Goal: Task Accomplishment & Management: Complete application form

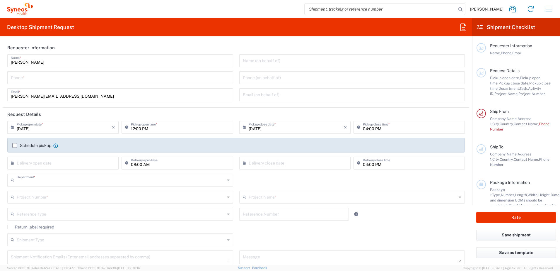
type input "8480"
type input "[GEOGRAPHIC_DATA]"
type input "Syneos Health d.o.o. [GEOGRAPHIC_DATA]-[GEOGRAPHIC_DATA]"
click at [549, 6] on icon "button" at bounding box center [549, 8] width 9 height 9
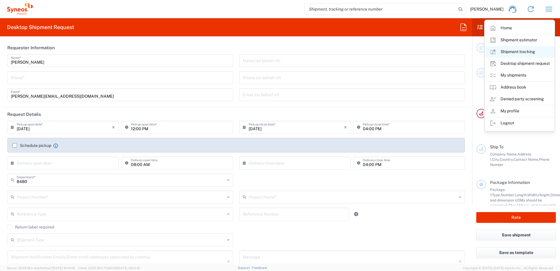
click at [530, 55] on link "Shipment tracking" at bounding box center [520, 52] width 70 height 12
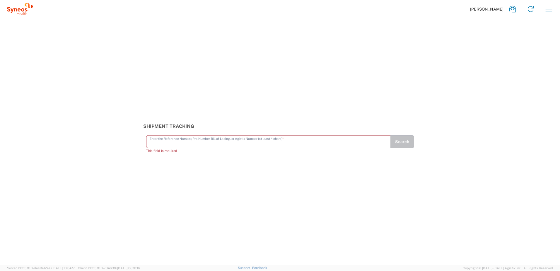
click at [190, 142] on input "text" at bounding box center [269, 141] width 238 height 10
paste input "56712892"
type input "56712892"
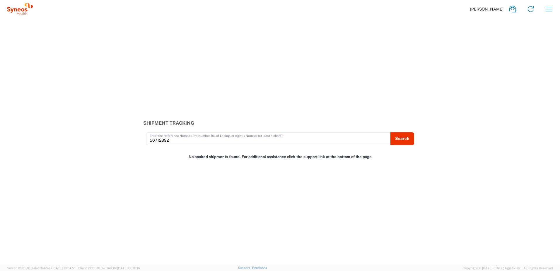
click at [162, 141] on input "56712892" at bounding box center [269, 138] width 238 height 10
click at [404, 131] on div "Shipment Tracking 56712892 Enter the Reference Number, Pro Number, Bill of Ladi…" at bounding box center [280, 132] width 280 height 25
drag, startPoint x: 196, startPoint y: 121, endPoint x: 77, endPoint y: 120, distance: 119.3
click at [77, 120] on div "Shipment Tracking 56712892 Enter the Reference Number, Pro Number, Bill of Ladi…" at bounding box center [280, 132] width 560 height 25
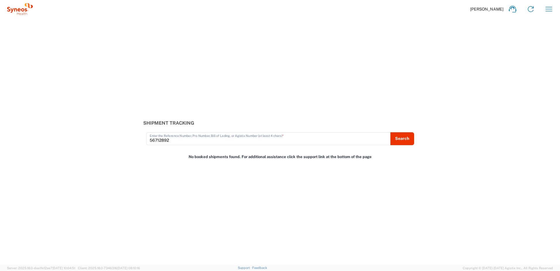
click at [147, 145] on div "Shipment Tracking 56712892 Enter the Reference Number, Pro Number, Bill of Ladi…" at bounding box center [280, 141] width 560 height 246
click at [394, 137] on button "Search" at bounding box center [402, 138] width 24 height 13
click at [549, 7] on icon "button" at bounding box center [549, 9] width 7 height 4
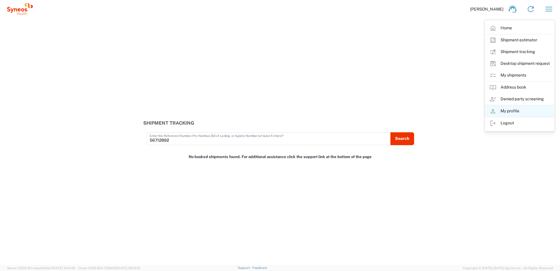
click at [521, 110] on link "My profile" at bounding box center [520, 111] width 70 height 12
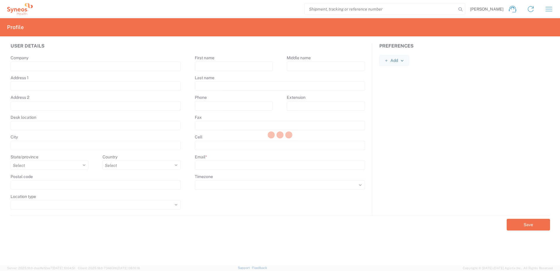
type input "Syneos Health"
type input "[PERSON_NAME] 23"
type input "[GEOGRAPHIC_DATA]"
select select
select select "RS"
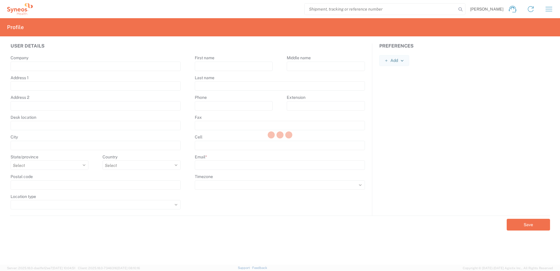
type input "11060"
select select
type input "[PERSON_NAME]"
type input "Miletic"
type input "[PERSON_NAME][EMAIL_ADDRESS][DOMAIN_NAME]"
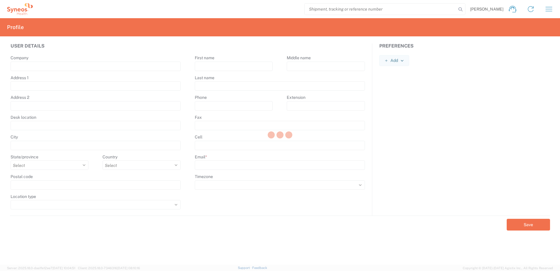
select select
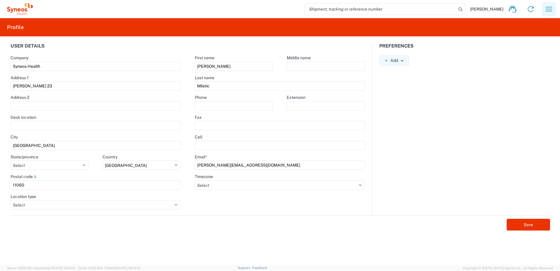
click at [545, 10] on icon "button" at bounding box center [549, 8] width 9 height 9
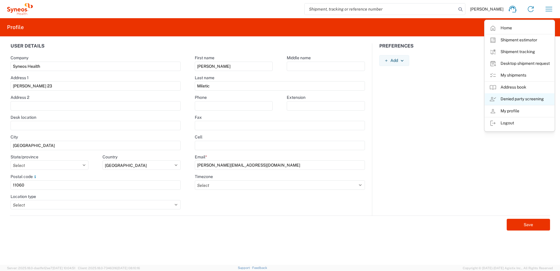
click at [530, 96] on link "Denied party screening" at bounding box center [520, 99] width 70 height 12
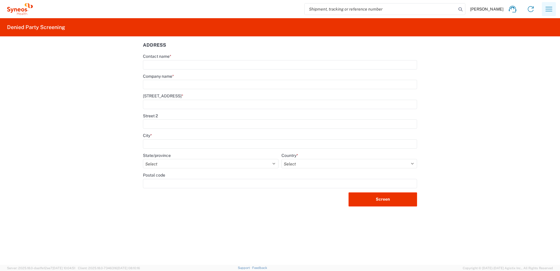
click at [552, 6] on icon "button" at bounding box center [549, 8] width 9 height 9
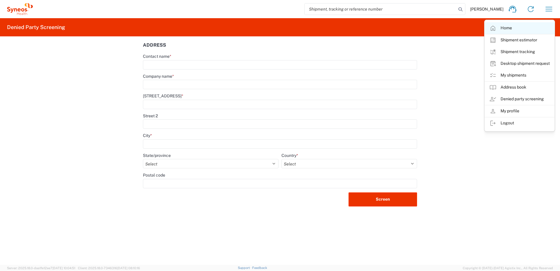
click at [517, 28] on link "Home" at bounding box center [520, 28] width 70 height 12
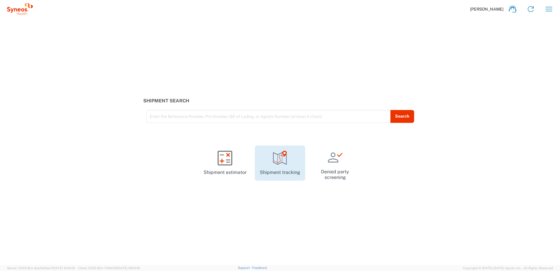
click at [283, 166] on link "Shipment tracking" at bounding box center [280, 162] width 50 height 35
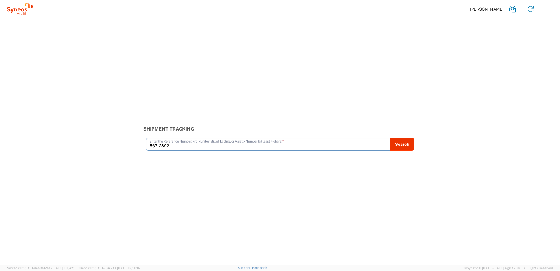
type input "56712892"
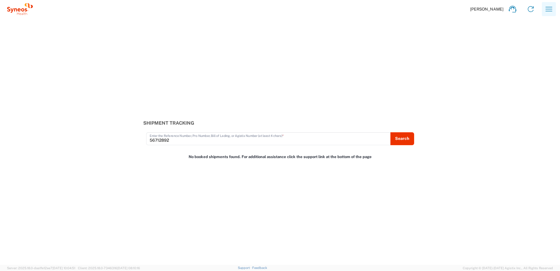
click at [551, 6] on icon "button" at bounding box center [549, 8] width 9 height 9
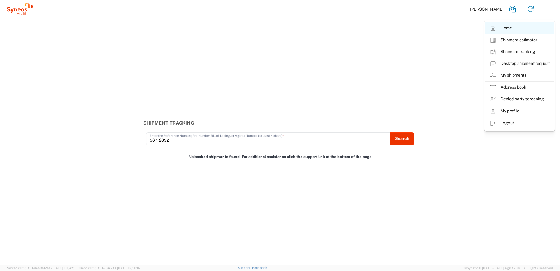
click at [511, 29] on link "Home" at bounding box center [520, 28] width 70 height 12
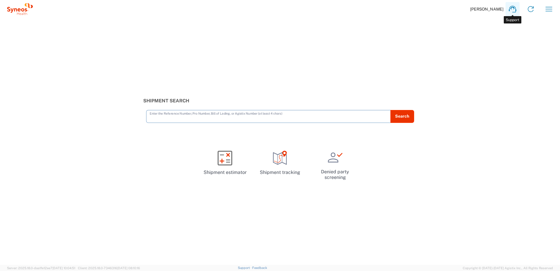
click at [508, 12] on icon at bounding box center [512, 8] width 9 height 9
click at [497, 8] on span "[PERSON_NAME]" at bounding box center [486, 8] width 33 height 5
click at [486, 8] on span "[PERSON_NAME]" at bounding box center [486, 8] width 33 height 5
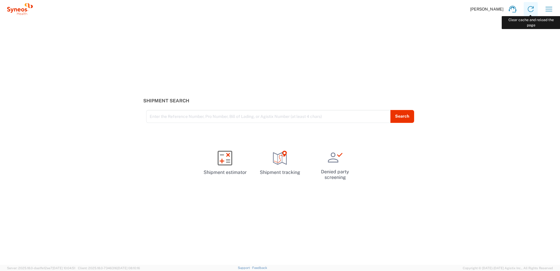
click at [534, 9] on icon at bounding box center [530, 8] width 9 height 9
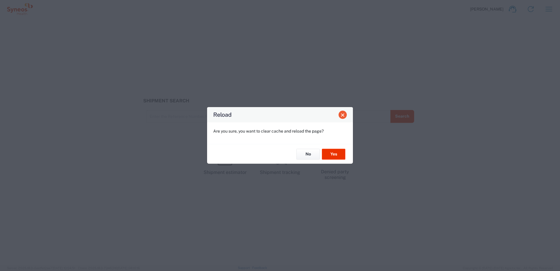
click at [341, 118] on button "Close" at bounding box center [343, 114] width 8 height 8
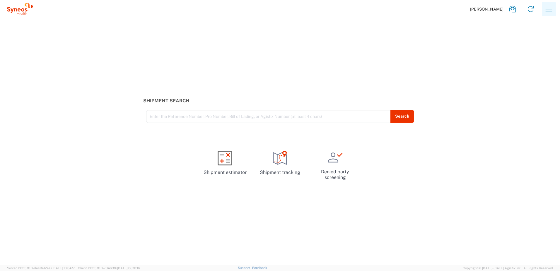
click at [545, 7] on icon "button" at bounding box center [549, 8] width 9 height 9
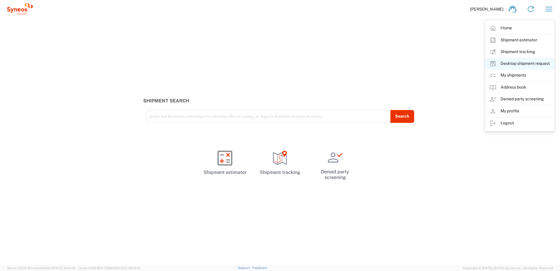
click at [528, 61] on link "Desktop shipment request" at bounding box center [520, 64] width 70 height 12
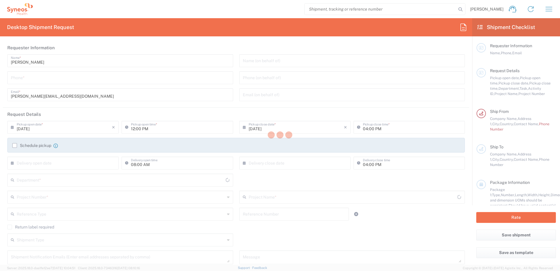
type input "8480"
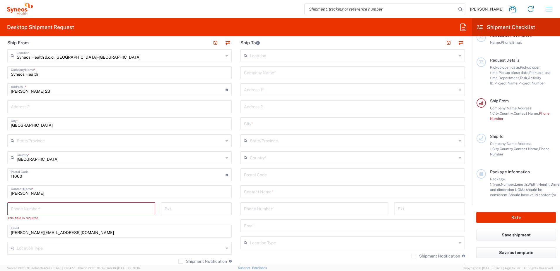
scroll to position [21, 0]
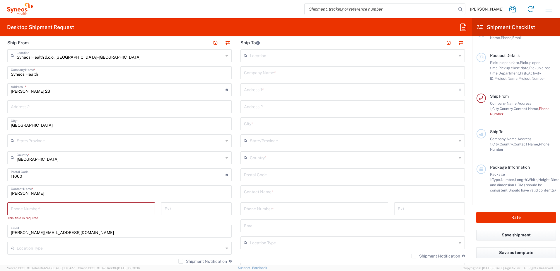
click at [15, 8] on icon at bounding box center [15, 9] width 3 height 3
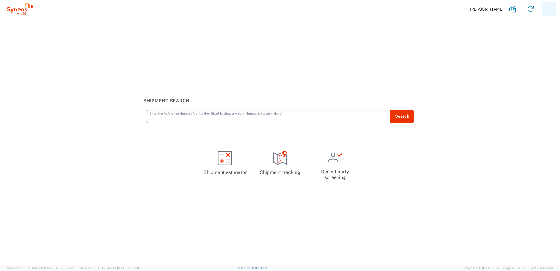
click at [548, 13] on icon "button" at bounding box center [549, 8] width 9 height 9
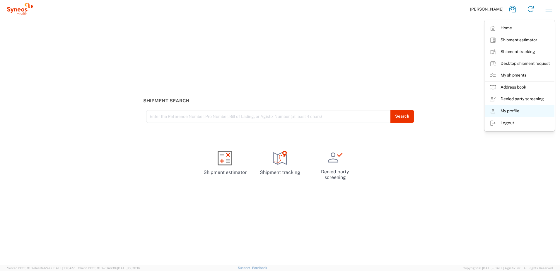
click at [520, 111] on link "My profile" at bounding box center [520, 111] width 70 height 12
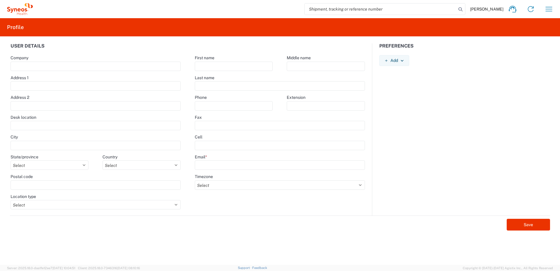
type input "Syneos Health"
type input "[PERSON_NAME] 23"
type input "[GEOGRAPHIC_DATA]"
select select
select select "RS"
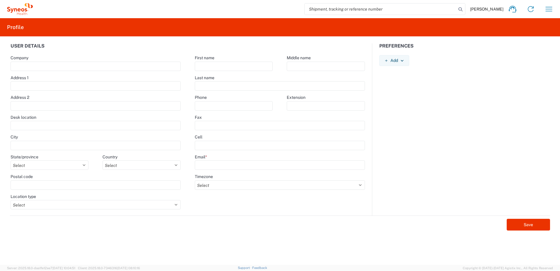
type input "11060"
select select
type input "[PERSON_NAME]"
type input "Miletic"
type input "[PERSON_NAME][EMAIL_ADDRESS][DOMAIN_NAME]"
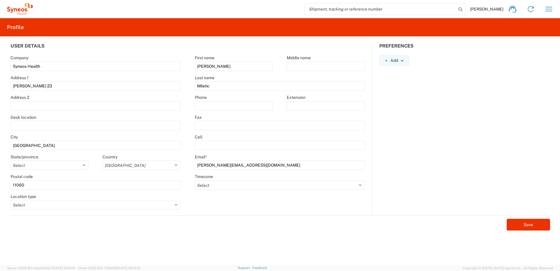
select select
click at [560, 10] on agx-form-navbar "[PERSON_NAME] Home Shipment estimator Shipment tracking Desktop shipment reques…" at bounding box center [280, 9] width 560 height 18
click at [551, 9] on icon "button" at bounding box center [549, 8] width 9 height 9
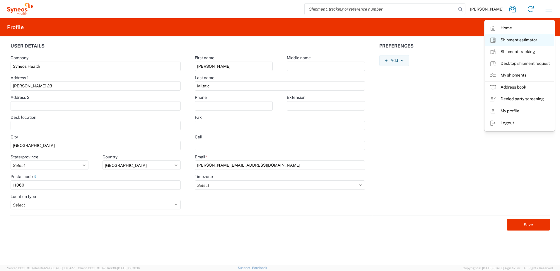
click at [514, 40] on link "Shipment estimator" at bounding box center [520, 40] width 70 height 12
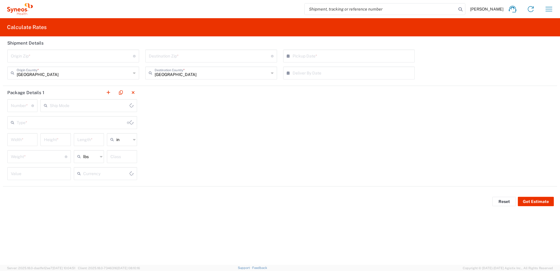
type input "US Dollar"
click at [548, 10] on icon "button" at bounding box center [549, 8] width 9 height 9
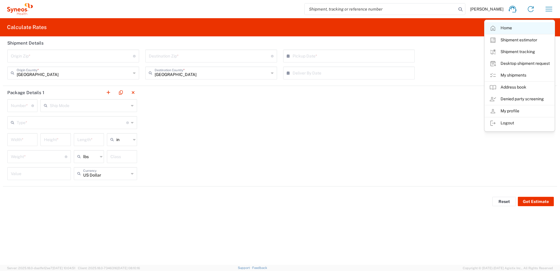
click at [505, 26] on link "Home" at bounding box center [520, 28] width 70 height 12
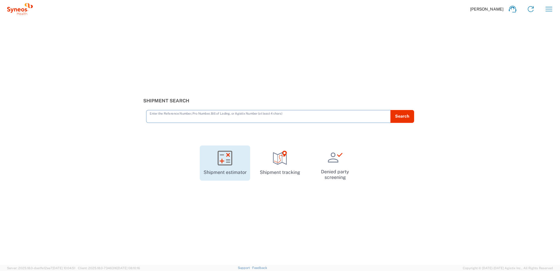
click at [212, 171] on link "Shipment estimator" at bounding box center [225, 162] width 50 height 35
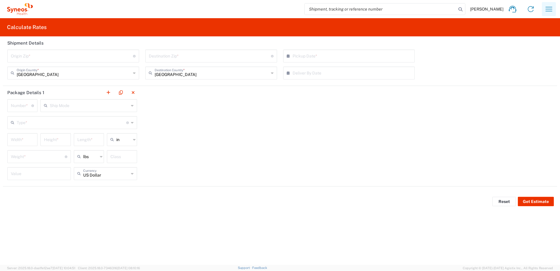
click at [550, 8] on icon "button" at bounding box center [549, 8] width 9 height 9
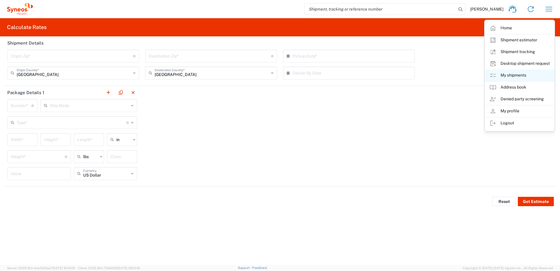
click at [511, 76] on link "My shipments" at bounding box center [520, 75] width 70 height 12
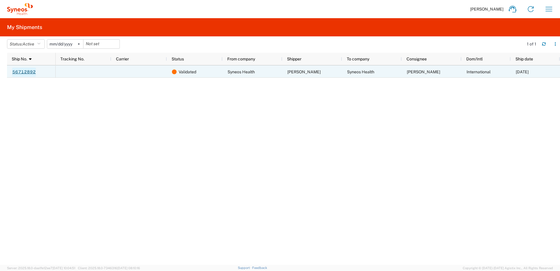
click at [21, 72] on link "56712892" at bounding box center [24, 71] width 24 height 9
click at [189, 72] on span "Validated" at bounding box center [188, 72] width 18 height 12
click at [182, 72] on span "Validated" at bounding box center [188, 72] width 18 height 12
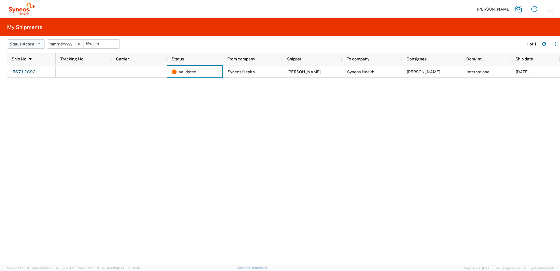
click at [40, 45] on icon "button" at bounding box center [38, 44] width 3 height 4
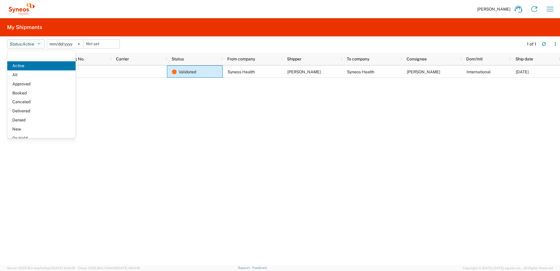
click at [40, 45] on icon "button" at bounding box center [38, 44] width 3 height 4
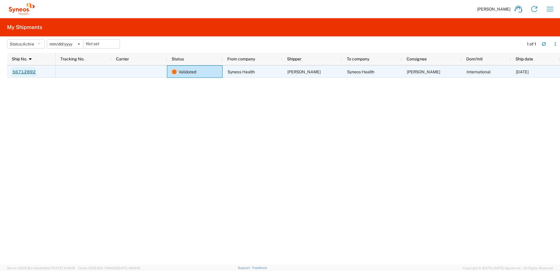
click at [27, 70] on link "56712892" at bounding box center [24, 71] width 24 height 9
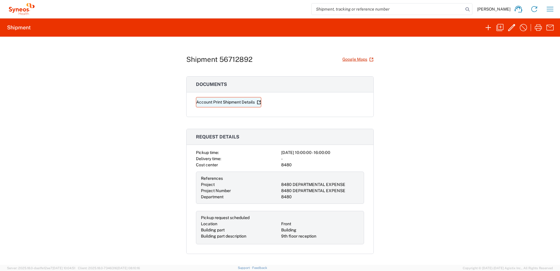
click at [222, 103] on link "Account Print Shipment Details" at bounding box center [228, 102] width 65 height 10
click at [512, 29] on icon "button" at bounding box center [511, 27] width 9 height 9
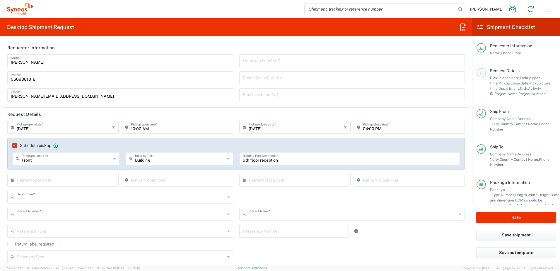
type input "8480"
type input "8480 DEPARTMENTAL EXPENSE"
type input "Envelope"
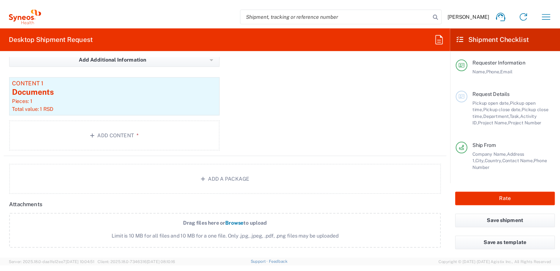
scroll to position [586, 0]
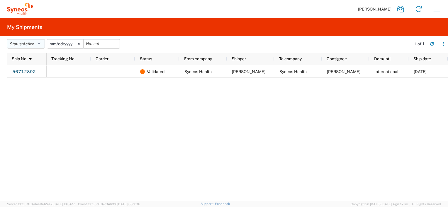
click at [40, 43] on icon "button" at bounding box center [38, 44] width 3 height 4
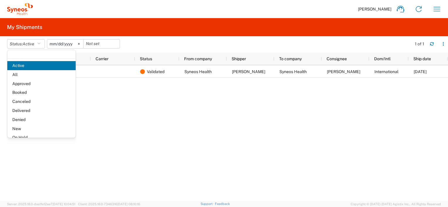
click at [133, 127] on div "Validated Syneos Health [PERSON_NAME] Syneos Health [PERSON_NAME] International…" at bounding box center [247, 133] width 401 height 136
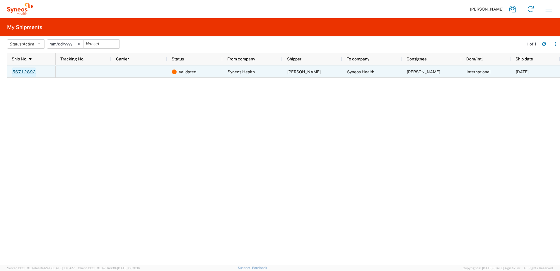
click at [27, 72] on link "56712892" at bounding box center [24, 71] width 24 height 9
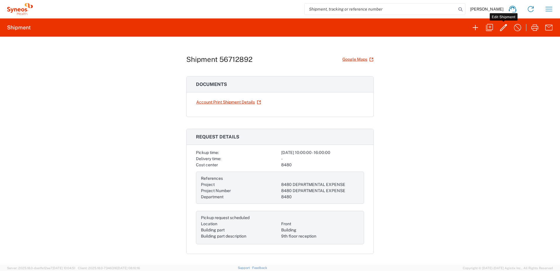
click at [504, 29] on icon "button" at bounding box center [503, 27] width 9 height 9
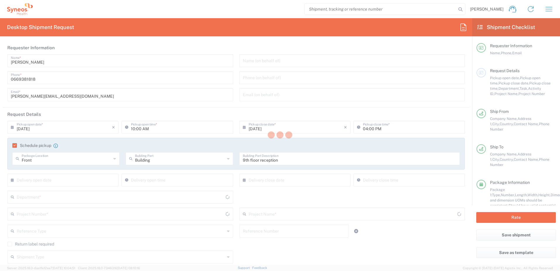
type input "8480 DEPARTMENTAL EXPENSE"
type input "Envelope"
type input "8480"
type input "8480 DEPARTMENTAL EXPENSE"
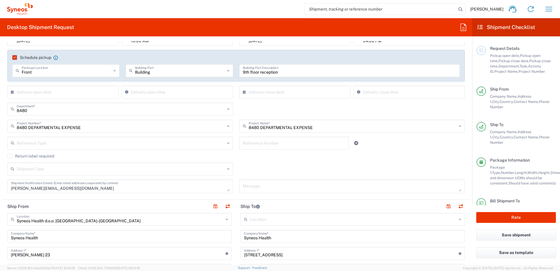
scroll to position [45, 0]
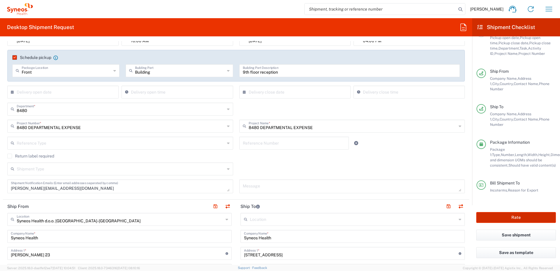
drag, startPoint x: 512, startPoint y: 218, endPoint x: 560, endPoint y: 210, distance: 48.3
click at [512, 218] on button "Rate" at bounding box center [517, 217] width 80 height 11
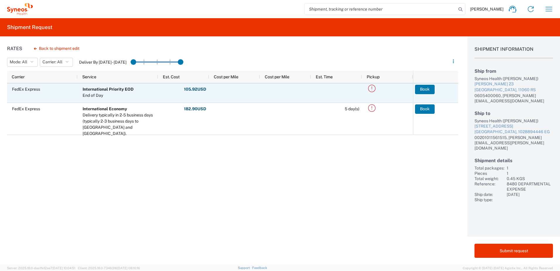
click at [372, 87] on icon at bounding box center [371, 88] width 7 height 7
click at [251, 137] on div "Pickup window must be between 12:00 PM and 2:00 PM with at least a 1 hour(s) wi…" at bounding box center [321, 121] width 172 height 43
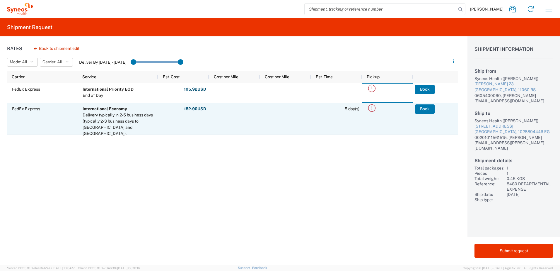
click at [372, 106] on icon at bounding box center [372, 108] width 10 height 10
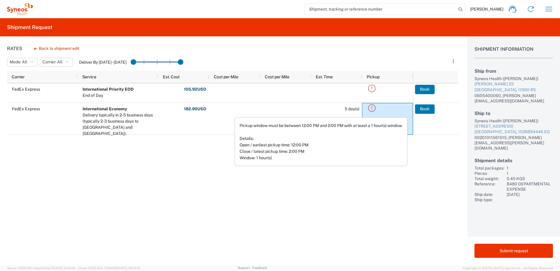
click at [323, 205] on div "Rates Back to shipment edit Mode: All All SMAL Carrier: All All FedEx Express D…" at bounding box center [229, 150] width 458 height 228
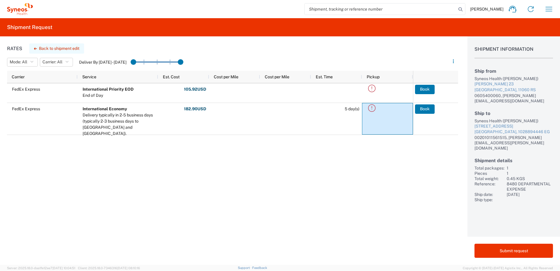
click at [38, 49] on button "Back to shipment edit" at bounding box center [56, 48] width 55 height 10
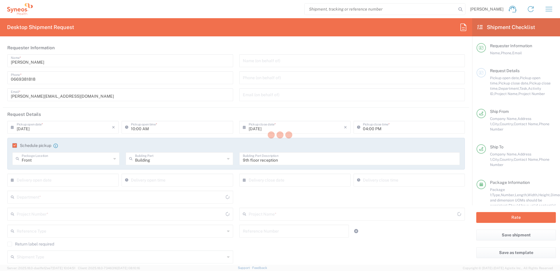
type input "8480 DEPARTMENTAL EXPENSE"
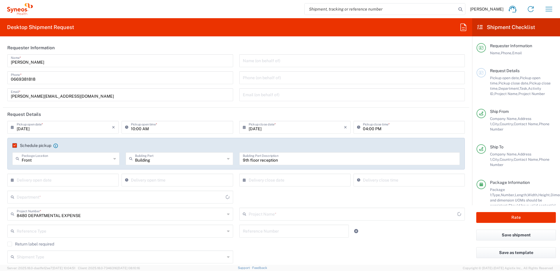
type input "Envelope"
type input "8480 DEPARTMENTAL EXPENSE"
type input "8480"
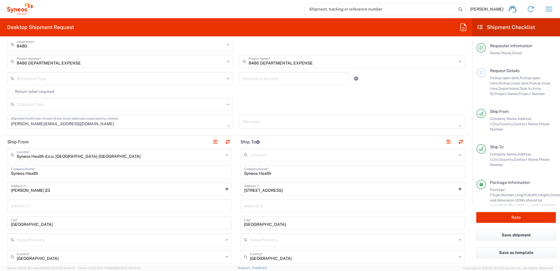
scroll to position [88, 0]
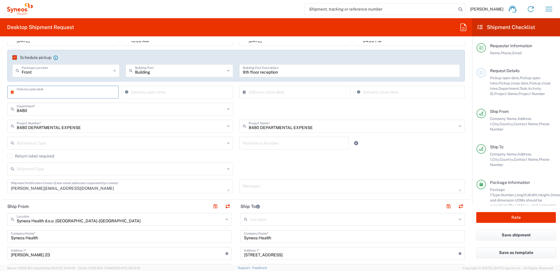
click at [62, 91] on input "text" at bounding box center [64, 91] width 95 height 10
click at [78, 120] on span "5" at bounding box center [81, 120] width 8 height 8
type input "[DATE]"
type input "11:57 AM"
click at [152, 90] on input "11:57 AM" at bounding box center [180, 91] width 98 height 10
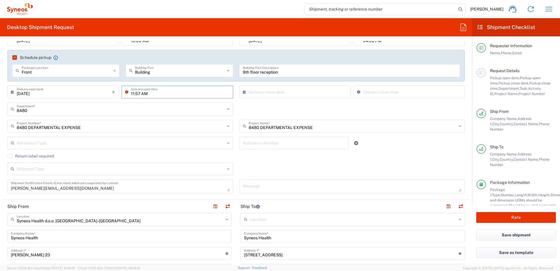
click at [11, 94] on icon at bounding box center [14, 91] width 6 height 9
click at [73, 122] on span "4" at bounding box center [72, 120] width 9 height 8
type input "[DATE]"
click at [161, 94] on input "11:57 AM" at bounding box center [180, 91] width 98 height 10
click at [140, 95] on input "12:57 AM" at bounding box center [180, 91] width 98 height 10
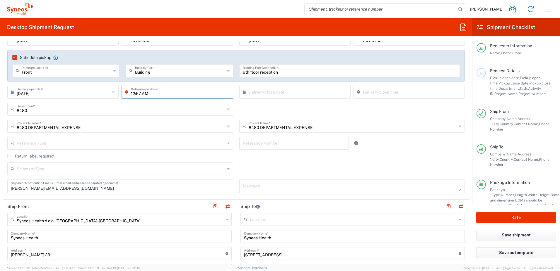
click at [132, 94] on input "12:57 AM" at bounding box center [180, 91] width 98 height 10
click at [139, 94] on input "12:57 AM" at bounding box center [180, 91] width 98 height 10
click at [133, 96] on input "12:57 AM" at bounding box center [180, 91] width 98 height 10
click at [140, 93] on input "01:57 AM" at bounding box center [180, 91] width 98 height 10
click at [148, 93] on input "01:00 AM" at bounding box center [180, 91] width 98 height 10
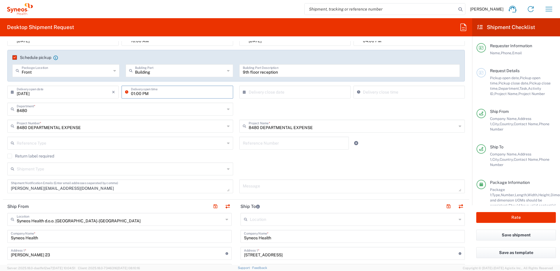
type input "01:00 PM"
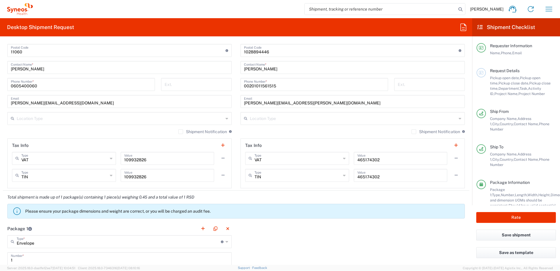
scroll to position [205, 0]
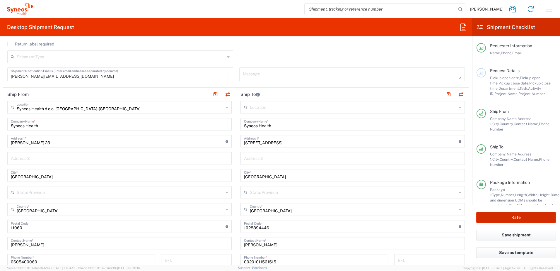
click at [532, 218] on button "Rate" at bounding box center [517, 217] width 80 height 11
click at [513, 216] on button "Rate" at bounding box center [517, 217] width 80 height 11
click at [519, 215] on button "Rate" at bounding box center [517, 217] width 80 height 11
click at [514, 219] on button "Rate" at bounding box center [517, 217] width 80 height 11
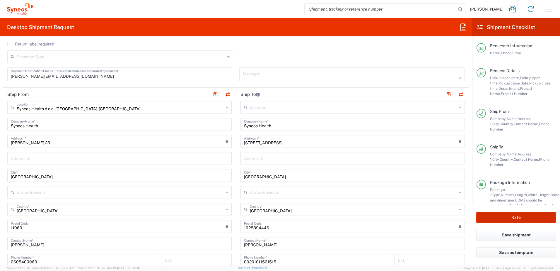
click at [502, 217] on button "Rate" at bounding box center [517, 217] width 80 height 11
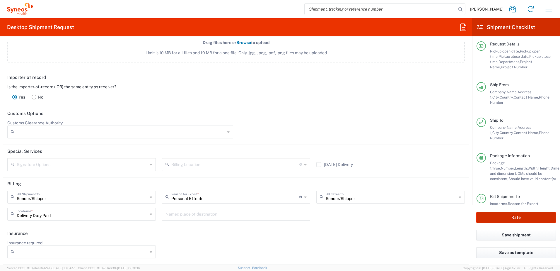
scroll to position [45, 0]
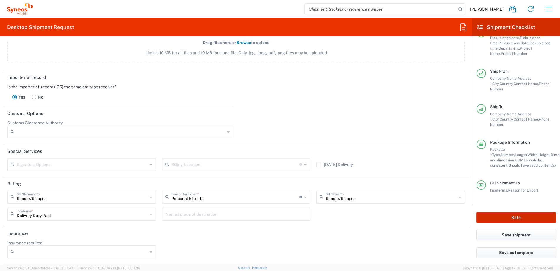
click at [517, 215] on button "Rate" at bounding box center [517, 217] width 80 height 11
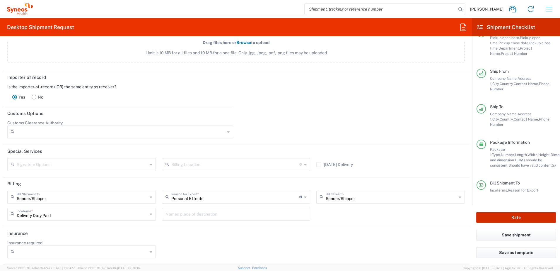
click at [517, 215] on button "Rate" at bounding box center [517, 217] width 80 height 11
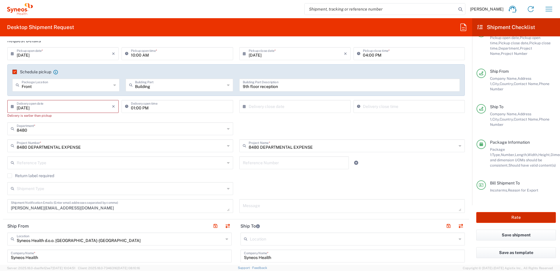
scroll to position [0, 0]
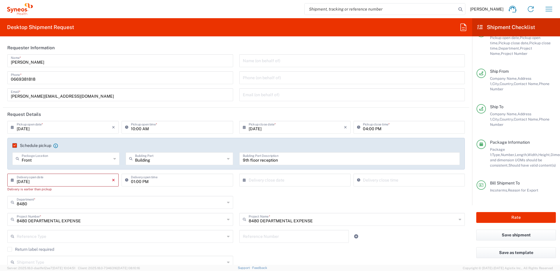
click at [113, 179] on icon "×" at bounding box center [113, 179] width 3 height 9
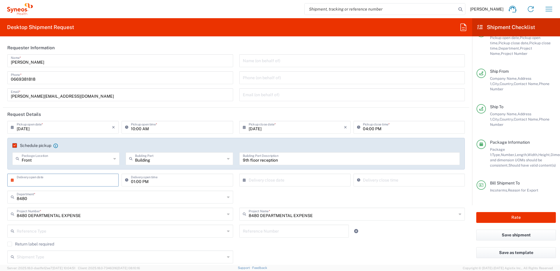
click at [374, 194] on div "8480 Department * 8480 3000 3100 3109 3110 3111 3112 3125 3130 3135 3136 3150 3…" at bounding box center [236, 198] width 464 height 17
click at [497, 219] on button "Rate" at bounding box center [517, 217] width 80 height 11
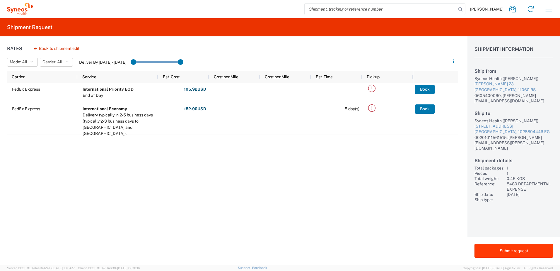
click at [500, 248] on button "Submit request" at bounding box center [514, 251] width 79 height 14
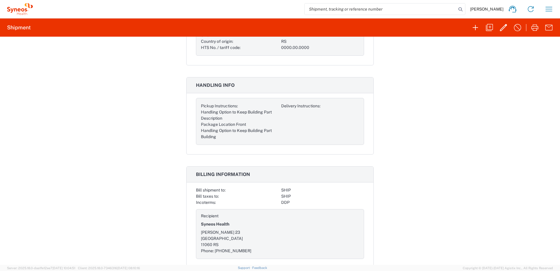
scroll to position [489, 0]
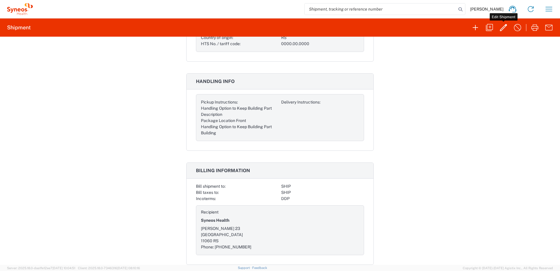
drag, startPoint x: 507, startPoint y: 28, endPoint x: 464, endPoint y: 73, distance: 62.6
click at [507, 28] on icon "button" at bounding box center [503, 27] width 9 height 9
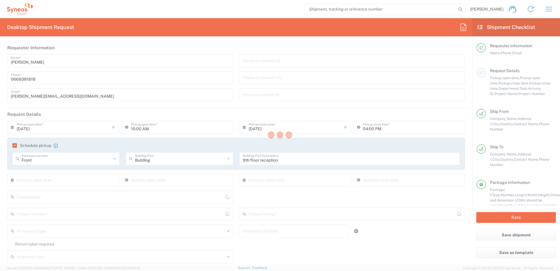
type input "8480"
type input "8480 DEPARTMENTAL EXPENSE"
type input "Envelope"
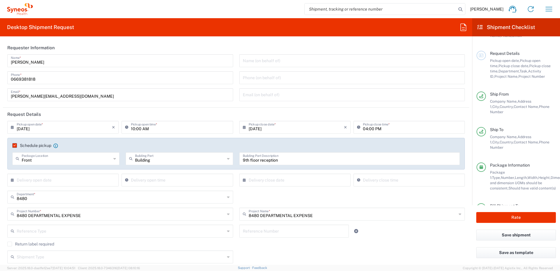
scroll to position [45, 0]
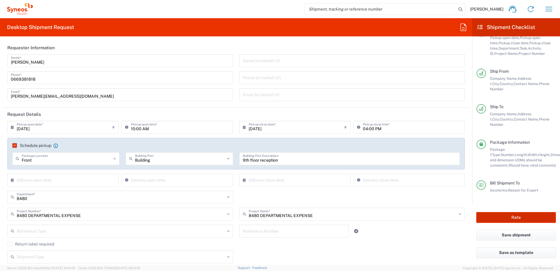
click at [518, 216] on button "Rate" at bounding box center [517, 217] width 80 height 11
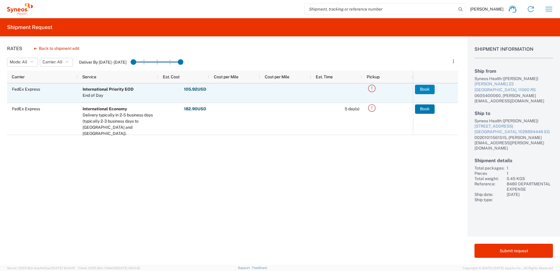
click at [427, 88] on button "Book" at bounding box center [425, 89] width 20 height 9
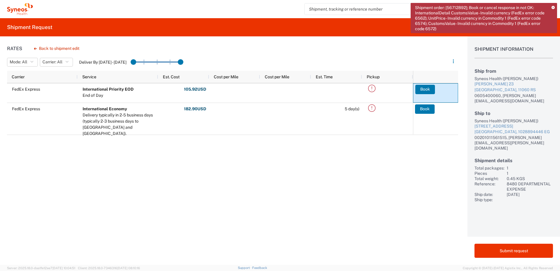
click at [253, 55] on header "Mode: All All SMAL Carrier: All All FedEx Express Deliver By [DATE] - [DATE]" at bounding box center [232, 62] width 451 height 16
click at [554, 8] on icon at bounding box center [553, 7] width 3 height 3
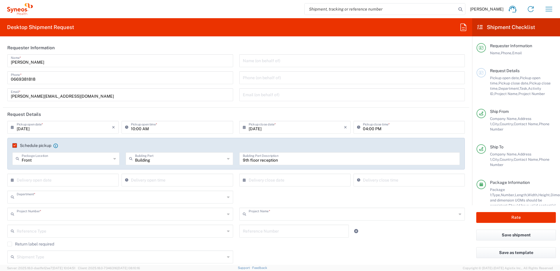
type input "8480"
type input "8480 DEPARTMENTAL EXPENSE"
type input "Envelope"
click at [12, 127] on icon at bounding box center [14, 126] width 6 height 9
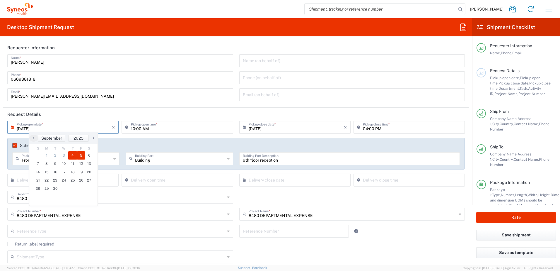
click at [79, 155] on span "5" at bounding box center [81, 155] width 8 height 8
type input "[DATE]"
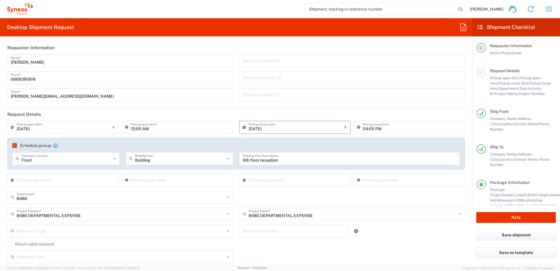
click at [10, 128] on div "[DATE] × Pickup open date *" at bounding box center [62, 127] width 111 height 13
click at [11, 128] on icon at bounding box center [14, 126] width 6 height 9
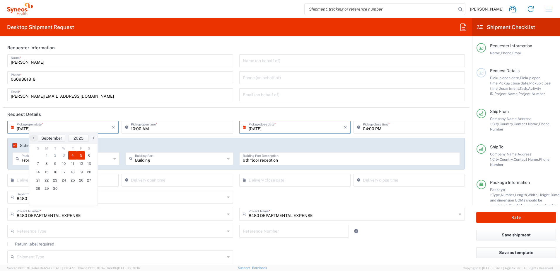
click at [71, 158] on span "4" at bounding box center [72, 155] width 9 height 8
type input "[DATE]"
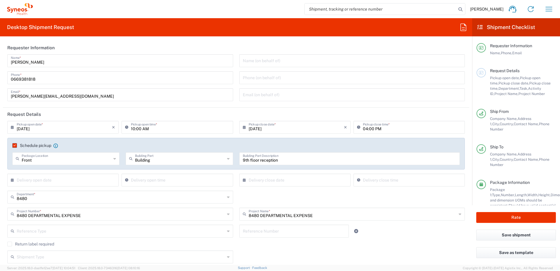
click at [184, 129] on input "10:00 AM" at bounding box center [180, 127] width 98 height 10
drag, startPoint x: 140, startPoint y: 129, endPoint x: 126, endPoint y: 131, distance: 13.6
click at [126, 131] on div "10:00 AM Pickup open time *" at bounding box center [177, 127] width 111 height 13
click at [153, 128] on input "01:00 AM" at bounding box center [180, 127] width 98 height 10
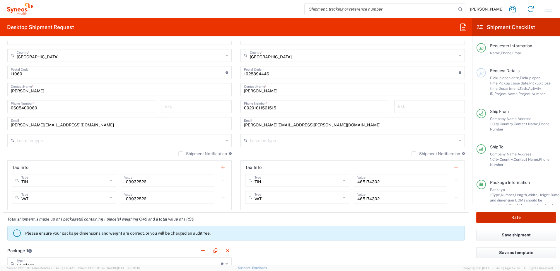
scroll to position [381, 0]
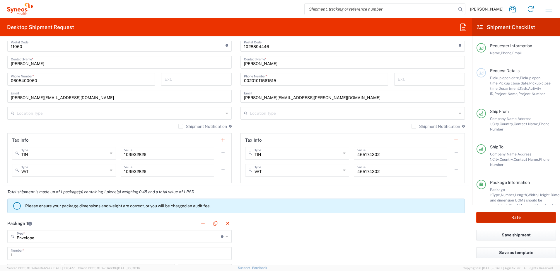
type input "01:00 PM"
click at [510, 214] on button "Rate" at bounding box center [517, 217] width 80 height 11
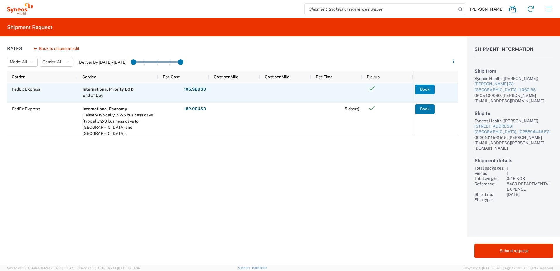
click at [423, 88] on button "Book" at bounding box center [425, 89] width 20 height 9
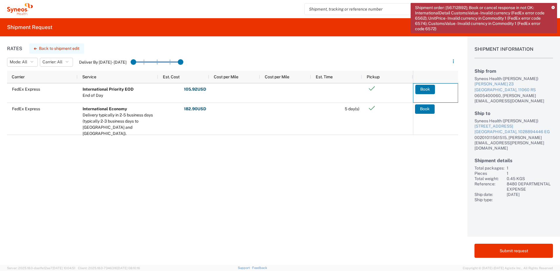
click at [51, 48] on button "Back to shipment edit" at bounding box center [56, 48] width 55 height 10
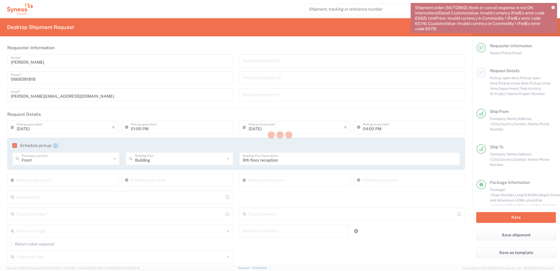
type input "8480 DEPARTMENTAL EXPENSE"
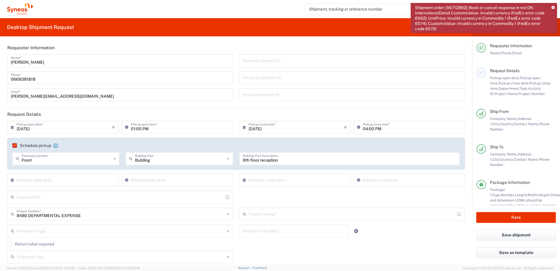
type input "Envelope"
type input "8480 DEPARTMENTAL EXPENSE"
type input "8480"
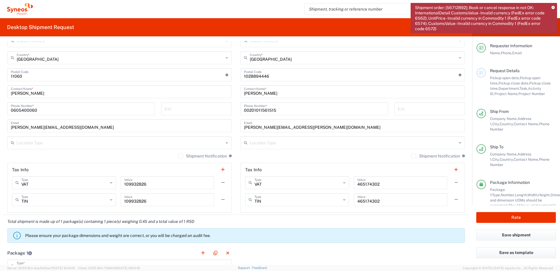
scroll to position [352, 0]
click at [287, 186] on input "text" at bounding box center [298, 182] width 86 height 10
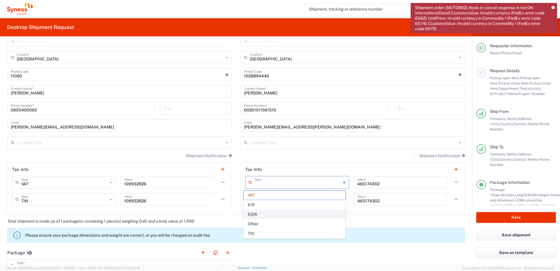
click at [266, 211] on span "EORI" at bounding box center [295, 214] width 102 height 9
type input "EORI"
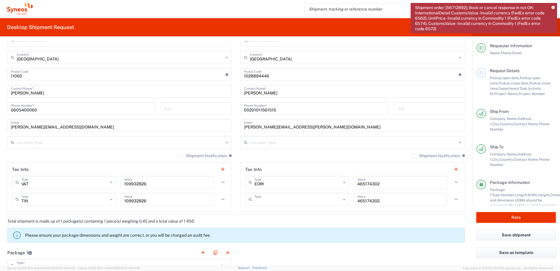
click at [274, 201] on input "text" at bounding box center [298, 199] width 86 height 10
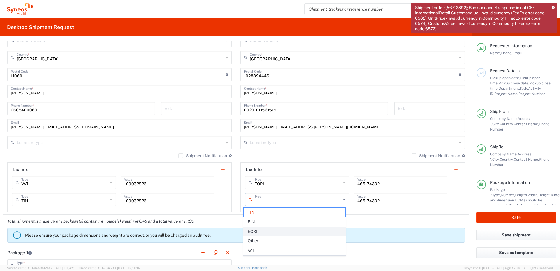
click at [274, 229] on span "EORI" at bounding box center [295, 231] width 102 height 9
type input "EORI"
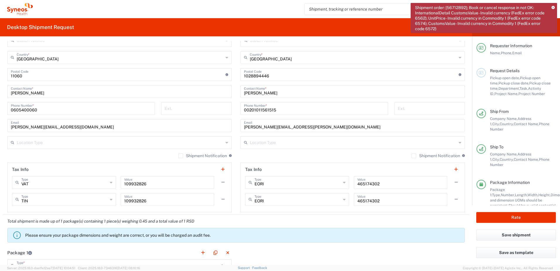
click at [397, 187] on div "465174302 Value" at bounding box center [400, 182] width 93 height 13
click at [452, 183] on button "button" at bounding box center [456, 182] width 8 height 8
click at [452, 182] on button "button" at bounding box center [456, 182] width 8 height 8
click at [452, 171] on button "button" at bounding box center [456, 169] width 8 height 8
click at [277, 184] on input "text" at bounding box center [298, 182] width 86 height 10
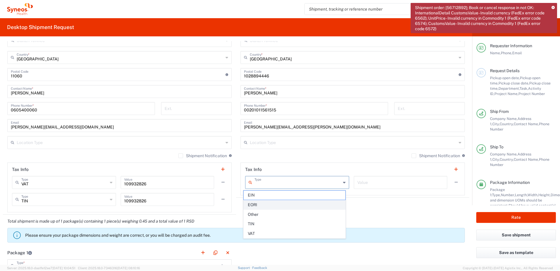
click at [268, 204] on span "EORI" at bounding box center [295, 204] width 102 height 9
type input "EORI"
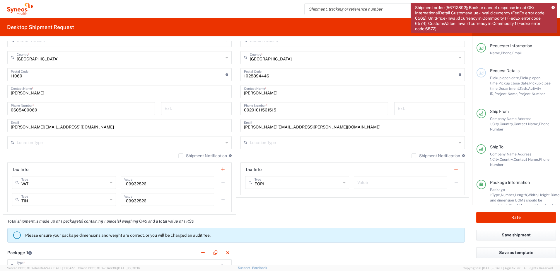
click at [379, 181] on input "text" at bounding box center [401, 182] width 86 height 10
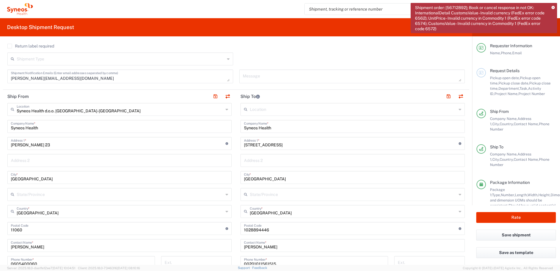
scroll to position [205, 0]
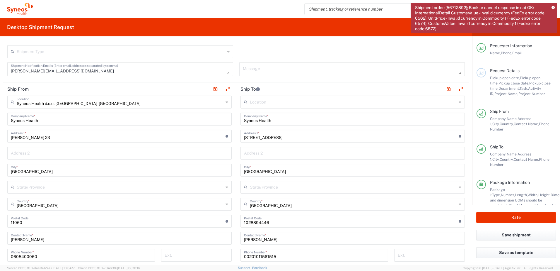
type input "BGC200397041ZZZZ7"
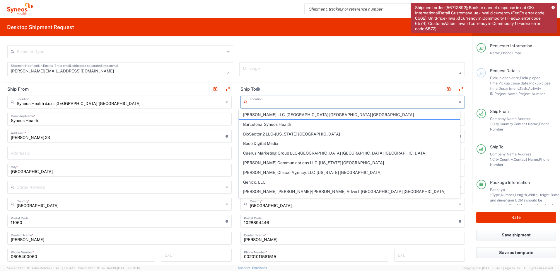
click at [268, 104] on input "text" at bounding box center [353, 101] width 207 height 10
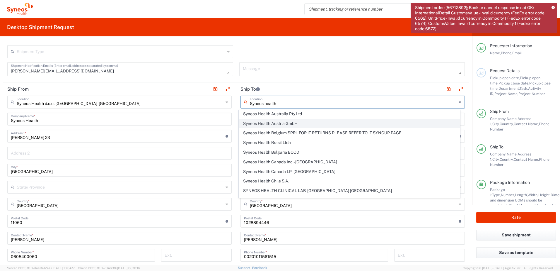
scroll to position [0, 0]
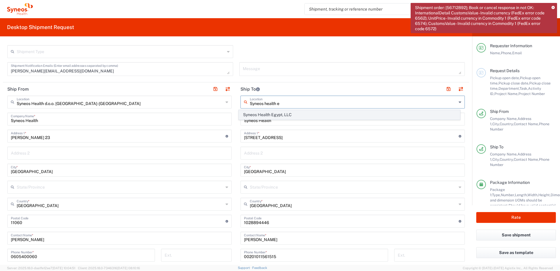
click at [289, 113] on span "Syneos Health Egypt, LLC" at bounding box center [349, 114] width 221 height 9
type input "Syneos Health Egypt, LLC"
type input "[US_STATE][GEOGRAPHIC_DATA], [GEOGRAPHIC_DATA]"
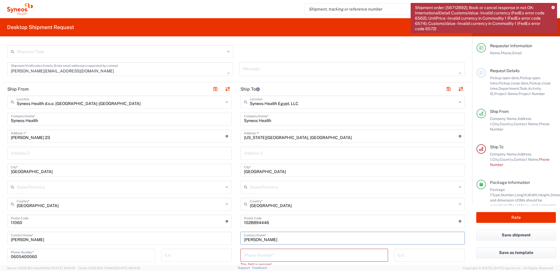
drag, startPoint x: 283, startPoint y: 241, endPoint x: 240, endPoint y: 237, distance: 43.5
click at [241, 237] on div "[PERSON_NAME] Contact Name *" at bounding box center [353, 238] width 224 height 13
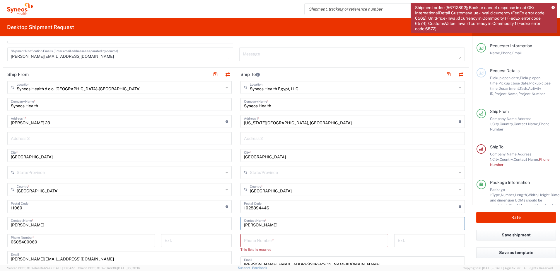
scroll to position [234, 0]
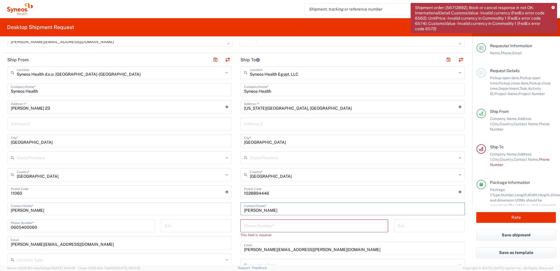
drag, startPoint x: 350, startPoint y: 107, endPoint x: 347, endPoint y: 108, distance: 3.3
click at [350, 107] on input "[US_STATE][GEOGRAPHIC_DATA], [GEOGRAPHIC_DATA]" at bounding box center [351, 106] width 215 height 10
click at [342, 108] on input "[US_STATE][GEOGRAPHIC_DATA], [GEOGRAPHIC_DATA]" at bounding box center [351, 106] width 215 height 10
drag, startPoint x: 351, startPoint y: 108, endPoint x: 243, endPoint y: 110, distance: 108.7
click at [244, 110] on input "[US_STATE][GEOGRAPHIC_DATA], [GEOGRAPHIC_DATA]" at bounding box center [351, 106] width 215 height 10
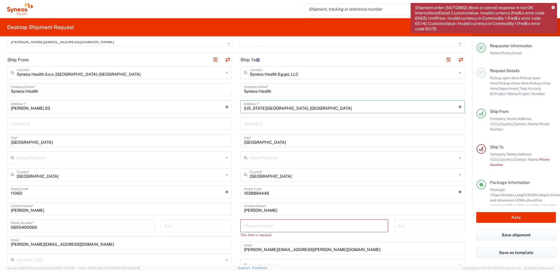
paste input "[STREET_ADDRESS]."
type input "[STREET_ADDRESS]."
type input "[STREET_ADDRESS]"
click at [266, 224] on input "tel" at bounding box center [314, 225] width 141 height 10
paste input "00201011561515"
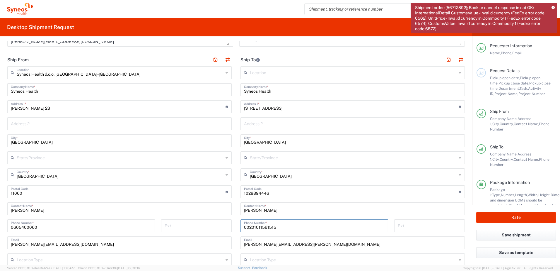
type input "00201011561515"
click at [308, 108] on input "[STREET_ADDRESS]" at bounding box center [351, 106] width 215 height 10
drag, startPoint x: 278, startPoint y: 197, endPoint x: 273, endPoint y: 189, distance: 9.3
click at [277, 196] on div "Postal Code Enter Postal Code here" at bounding box center [353, 191] width 224 height 13
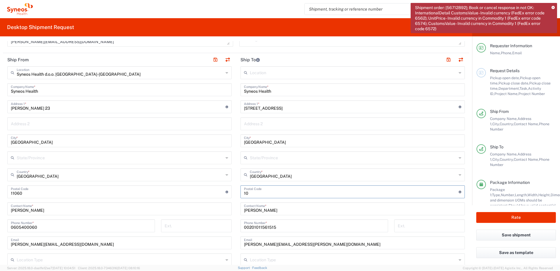
type input "1"
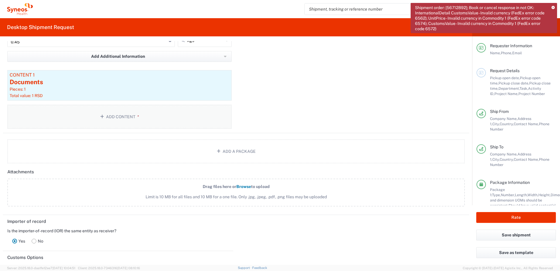
scroll to position [596, 0]
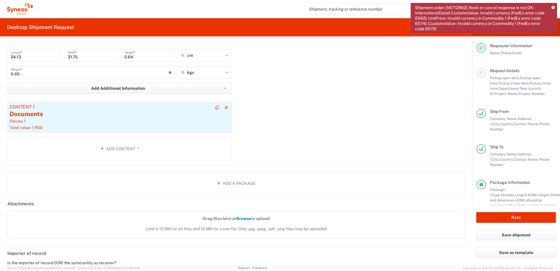
type input "11843"
click at [196, 110] on div "Documents" at bounding box center [120, 114] width 220 height 9
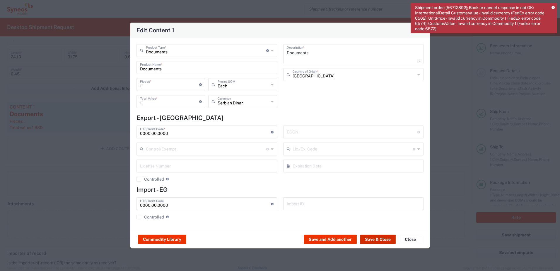
drag, startPoint x: 379, startPoint y: 240, endPoint x: 389, endPoint y: 240, distance: 10.6
click at [379, 239] on button "Save & Close" at bounding box center [378, 238] width 36 height 9
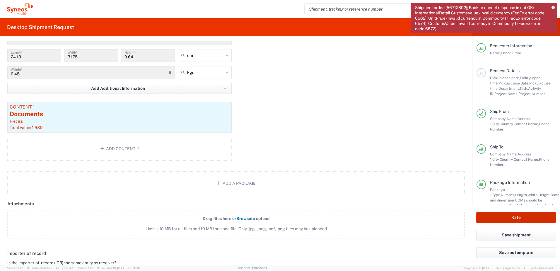
click at [493, 216] on button "Rate" at bounding box center [517, 217] width 80 height 11
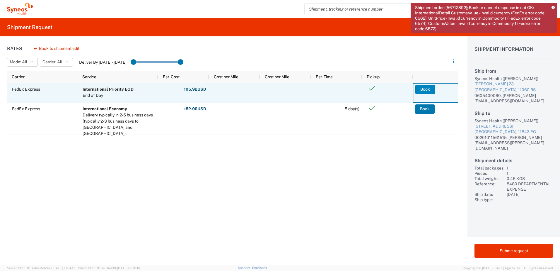
click at [422, 87] on button "Book" at bounding box center [426, 89] width 20 height 9
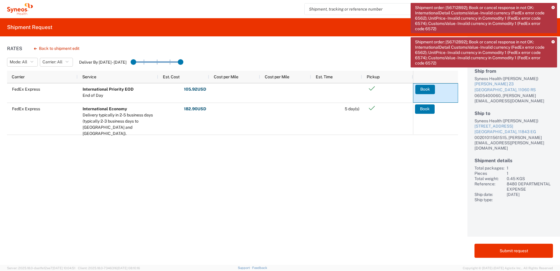
click at [553, 40] on icon at bounding box center [553, 41] width 3 height 3
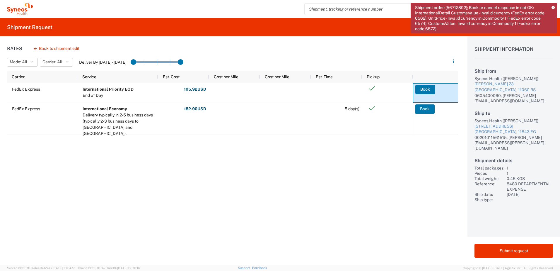
click at [552, 6] on icon at bounding box center [553, 7] width 3 height 3
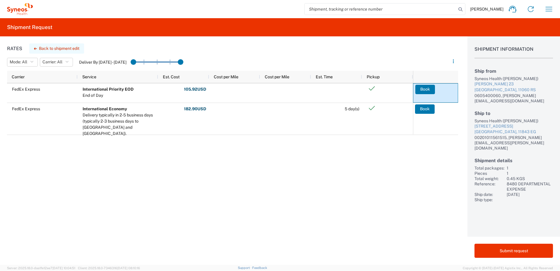
click at [52, 47] on button "Back to shipment edit" at bounding box center [56, 48] width 55 height 10
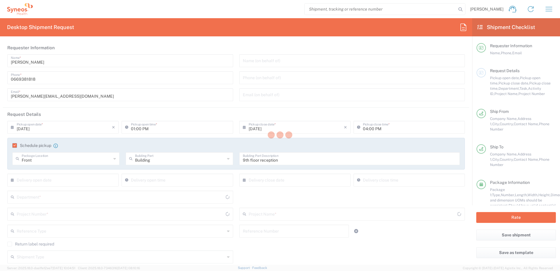
type input "8480"
type input "8480 DEPARTMENTAL EXPENSE"
type input "Envelope"
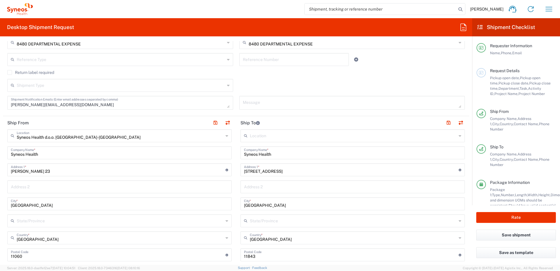
scroll to position [205, 0]
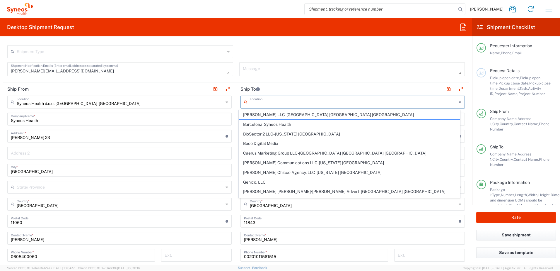
click at [258, 102] on input "text" at bounding box center [353, 101] width 207 height 10
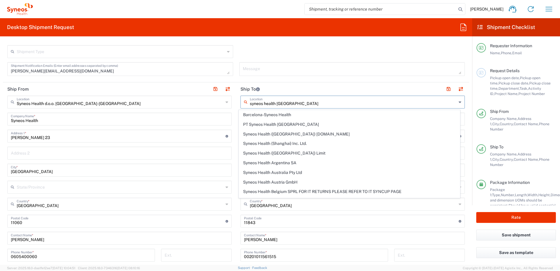
type input "Barcelona-Syneos Health"
type input "[STREET_ADDRESS]"
type input "Floor 3"
type input "[GEOGRAPHIC_DATA]"
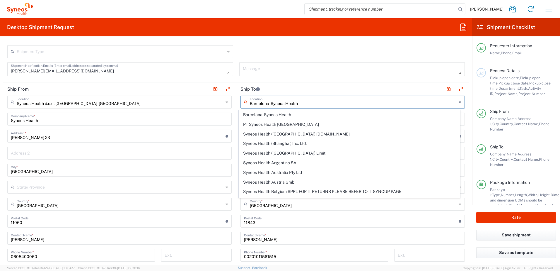
type input "08029"
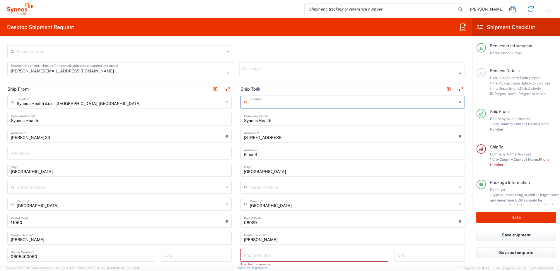
click at [257, 104] on input "text" at bounding box center [353, 101] width 207 height 10
click at [263, 112] on span "Syneos Health Egypt, LLC" at bounding box center [349, 114] width 221 height 9
type input "Syneos Health Egypt, LLC"
type input "[US_STATE][GEOGRAPHIC_DATA], [GEOGRAPHIC_DATA]"
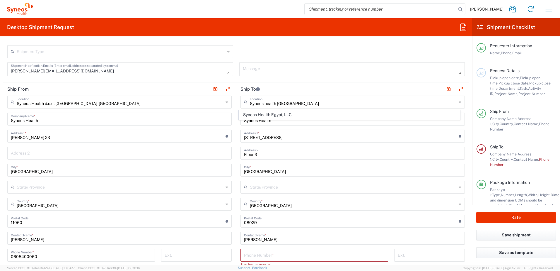
type input "[GEOGRAPHIC_DATA]"
type input "1028894446"
drag, startPoint x: 348, startPoint y: 136, endPoint x: 235, endPoint y: 140, distance: 112.6
click at [236, 140] on main "Syneos Health Egypt, LLC Location Syneos Health [GEOGRAPHIC_DATA], LLC [PERSON_…" at bounding box center [352, 230] width 233 height 268
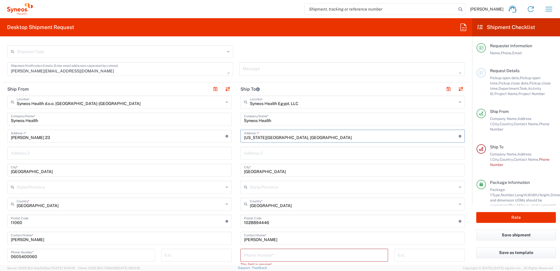
paste input "[STREET_ADDRESS]"
type input "[STREET_ADDRESS]"
click at [392, 178] on div "Location [PERSON_NAME] LLC-[GEOGRAPHIC_DATA] [GEOGRAPHIC_DATA] [GEOGRAPHIC_DATA…" at bounding box center [353, 230] width 224 height 268
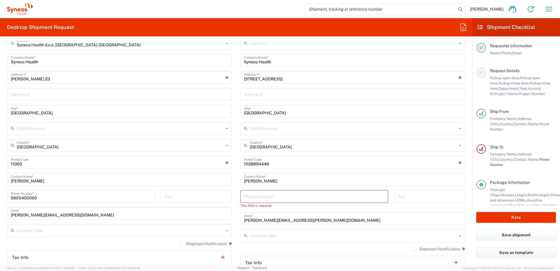
click at [262, 164] on input "undefined" at bounding box center [351, 162] width 215 height 10
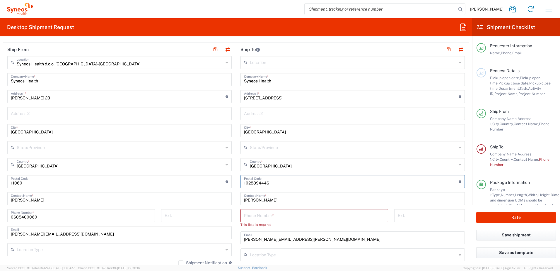
scroll to position [234, 0]
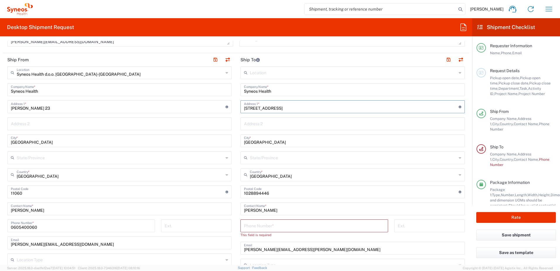
click at [308, 109] on input "[STREET_ADDRESS]" at bounding box center [351, 106] width 215 height 10
click at [255, 193] on input "undefined" at bounding box center [351, 191] width 215 height 10
paste input "11843"
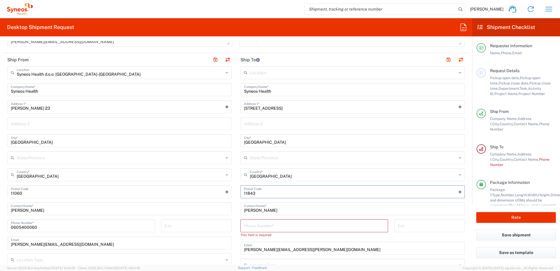
type input "11843"
click at [259, 223] on input "tel" at bounding box center [314, 225] width 141 height 10
paste input "00201011561515"
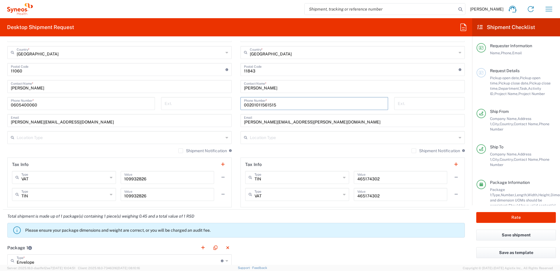
scroll to position [381, 0]
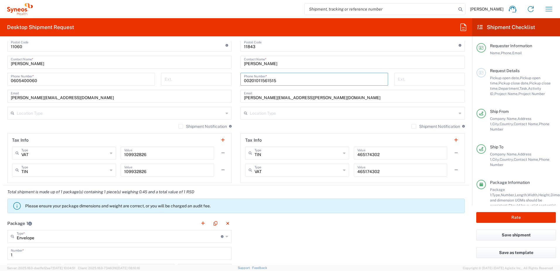
type input "00201011561515"
drag, startPoint x: 452, startPoint y: 138, endPoint x: 314, endPoint y: 175, distance: 142.2
click at [452, 138] on button "button" at bounding box center [456, 140] width 8 height 8
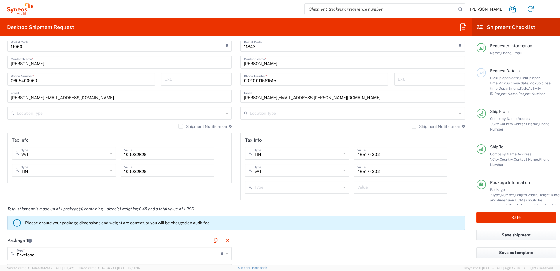
click at [270, 189] on input "text" at bounding box center [298, 186] width 86 height 10
click at [254, 200] on span "EORI" at bounding box center [295, 199] width 102 height 9
type input "EORI"
click at [397, 187] on input "text" at bounding box center [401, 186] width 86 height 10
click at [452, 189] on button "button" at bounding box center [456, 187] width 8 height 8
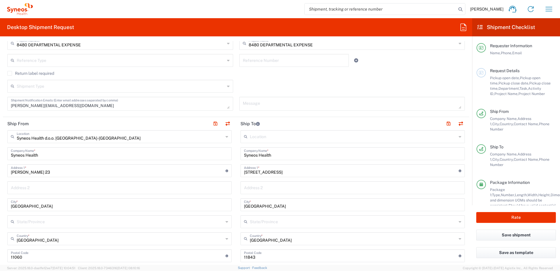
scroll to position [176, 0]
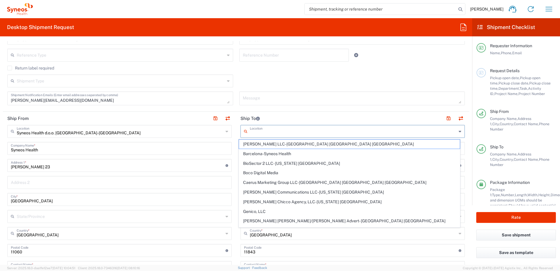
click at [256, 131] on input "text" at bounding box center [353, 131] width 207 height 10
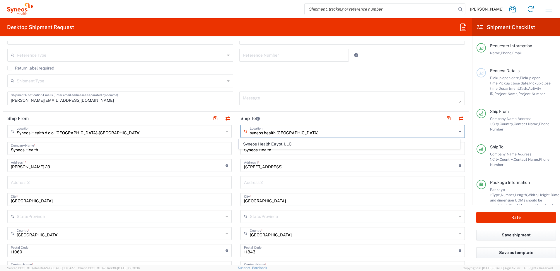
type input "Syneos Health Egypt, LLC"
type input "[US_STATE][GEOGRAPHIC_DATA], [GEOGRAPHIC_DATA]"
type input "1028894446"
drag, startPoint x: 297, startPoint y: 133, endPoint x: 301, endPoint y: 132, distance: 3.6
click at [298, 133] on input "Syneos Health Egypt, LLC" at bounding box center [353, 131] width 207 height 10
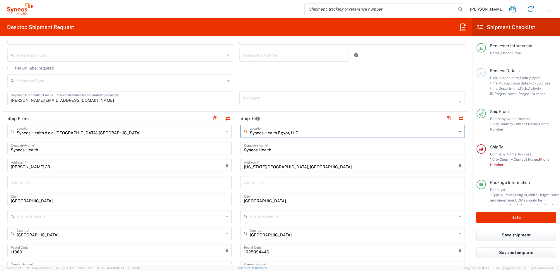
drag, startPoint x: 302, startPoint y: 132, endPoint x: 246, endPoint y: 135, distance: 55.8
click at [246, 135] on div "Syneos Health Egypt, LLC Location" at bounding box center [353, 131] width 224 height 13
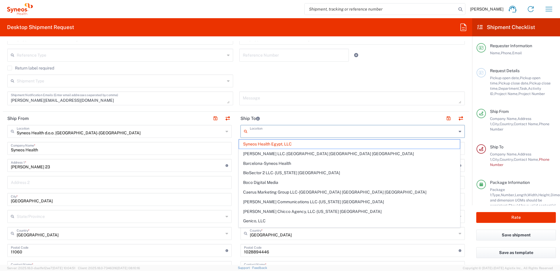
click at [307, 118] on header "Ship To" at bounding box center [352, 118] width 233 height 13
type input "Syneos Health Egypt, LLC"
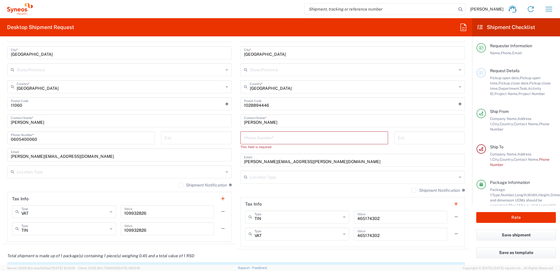
scroll to position [381, 0]
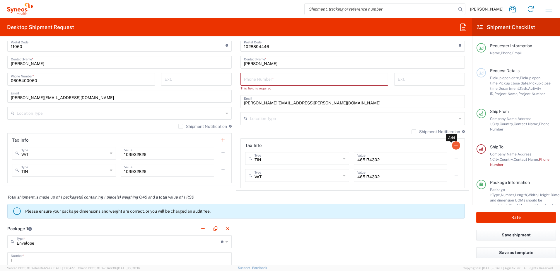
click at [452, 147] on button "button" at bounding box center [456, 145] width 8 height 8
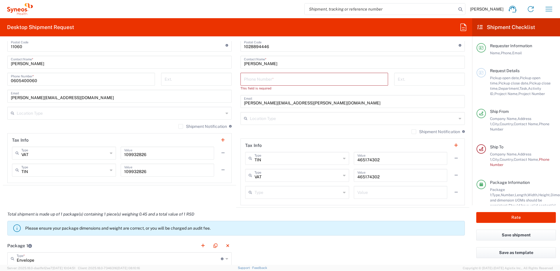
click at [286, 189] on input "text" at bounding box center [298, 192] width 86 height 10
click at [270, 207] on span "EORI" at bounding box center [295, 204] width 102 height 9
type input "EORI"
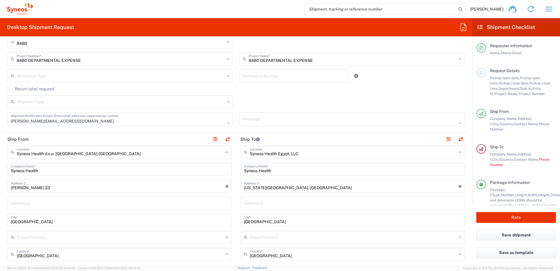
scroll to position [147, 0]
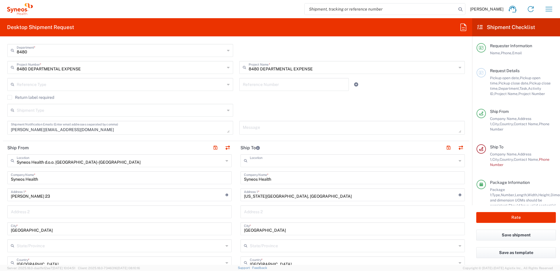
click at [305, 160] on input "text" at bounding box center [353, 160] width 207 height 10
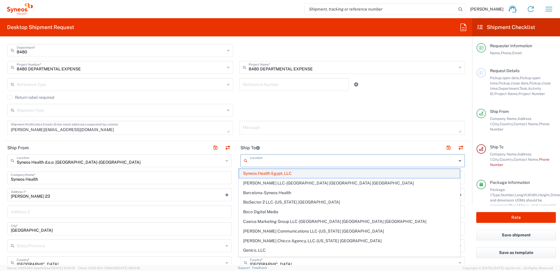
click at [297, 174] on span "Syneos Health Egypt, LLC" at bounding box center [349, 173] width 221 height 9
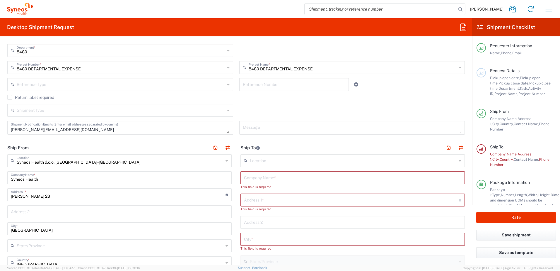
click at [301, 156] on input "text" at bounding box center [353, 160] width 207 height 10
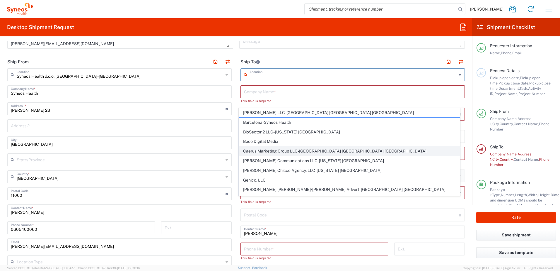
scroll to position [205, 0]
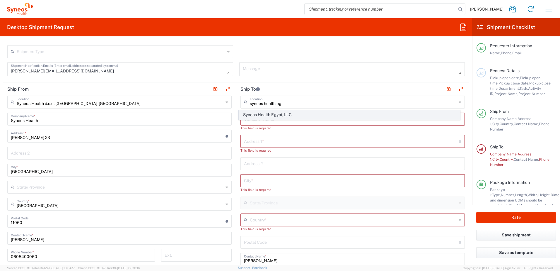
click at [276, 116] on span "Syneos Health Egypt, LLC" at bounding box center [349, 114] width 221 height 9
type input "Syneos Health Egypt, LLC"
type input "Syneos Health"
type input "[US_STATE][GEOGRAPHIC_DATA], [GEOGRAPHIC_DATA]"
type input "[GEOGRAPHIC_DATA]"
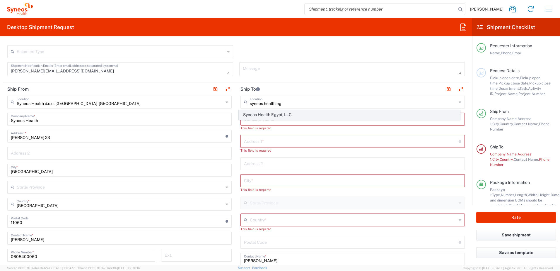
type input "[GEOGRAPHIC_DATA]"
type input "1028894446"
type input "Sender/Shipper"
type input "Delivery Duty Paid"
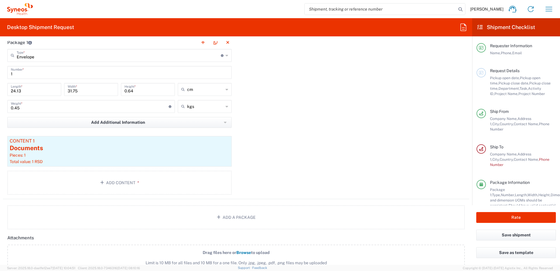
scroll to position [557, 0]
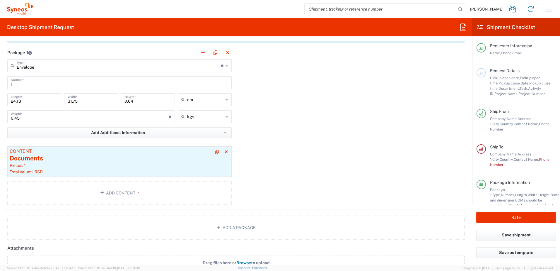
click at [133, 166] on div "Pieces: 1" at bounding box center [120, 165] width 220 height 5
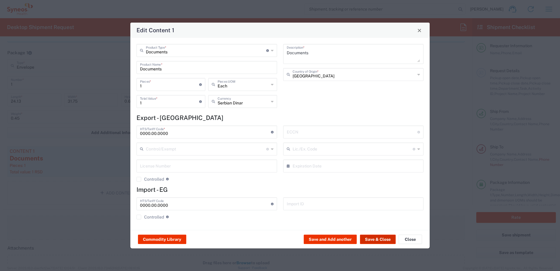
click at [375, 236] on button "Save & Close" at bounding box center [378, 238] width 36 height 9
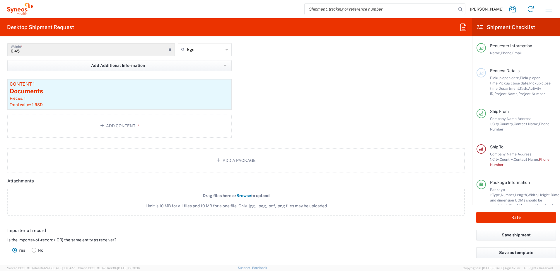
scroll to position [762, 0]
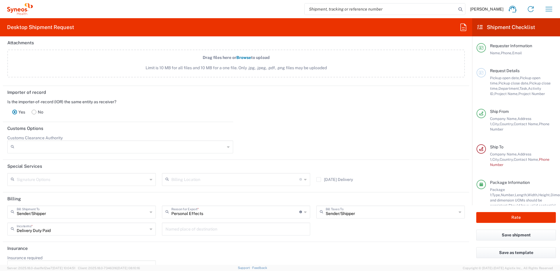
click at [36, 112] on rect at bounding box center [34, 112] width 4 height 4
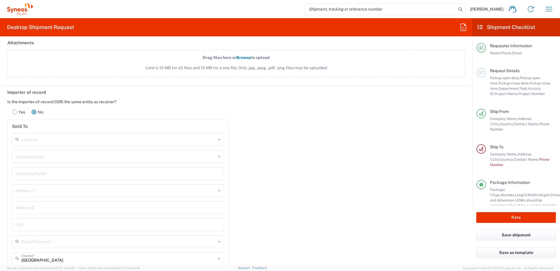
click at [14, 113] on rect at bounding box center [15, 112] width 4 height 4
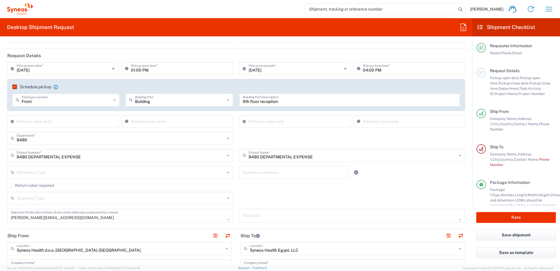
scroll to position [88, 0]
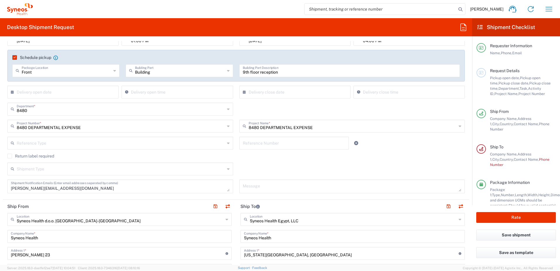
click at [227, 169] on icon at bounding box center [228, 168] width 3 height 9
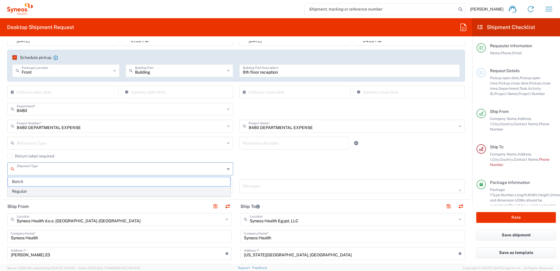
click at [54, 192] on span "Regular" at bounding box center [119, 191] width 222 height 9
type input "Regular"
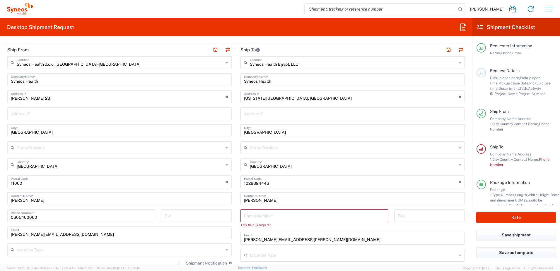
scroll to position [234, 0]
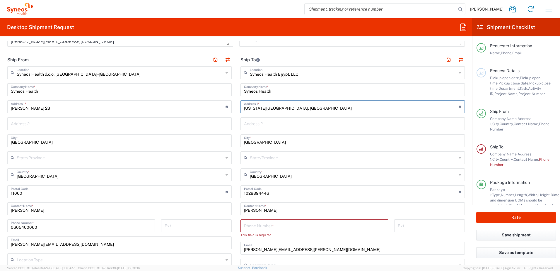
drag, startPoint x: 346, startPoint y: 110, endPoint x: 237, endPoint y: 110, distance: 109.0
click at [237, 110] on main "Syneos Health Egypt, LLC Location Syneos Health [GEOGRAPHIC_DATA], LLC [PERSON_…" at bounding box center [352, 200] width 233 height 268
paste input "00201011561515"
type input "[US_STATE][GEOGRAPHIC_DATA], [GEOGRAPHIC_DATA]"
click at [265, 228] on input "tel" at bounding box center [314, 225] width 141 height 10
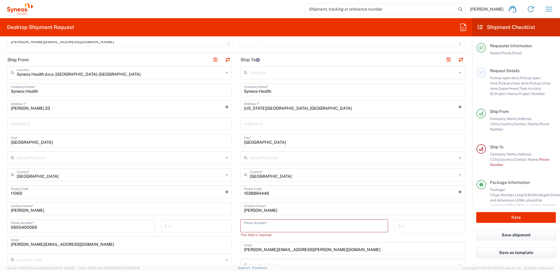
paste input "00201011561515"
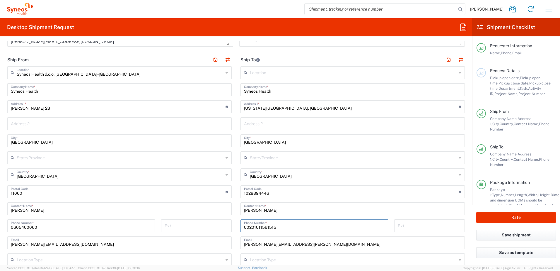
type input "00201011561515"
drag, startPoint x: 348, startPoint y: 106, endPoint x: 239, endPoint y: 110, distance: 109.1
click at [241, 110] on div "[US_STATE][GEOGRAPHIC_DATA], HELIOPOLIS Address 1 * For cross streets use stree…" at bounding box center [353, 106] width 224 height 13
paste input "[STREET_ADDRESS]."
type input "[STREET_ADDRESS]."
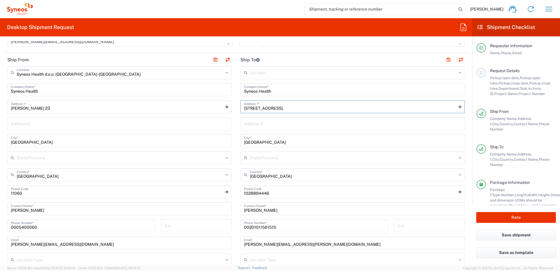
click at [398, 146] on div "[GEOGRAPHIC_DATA] *" at bounding box center [353, 140] width 224 height 13
click at [266, 71] on input "text" at bounding box center [353, 72] width 207 height 10
type input "Syneos Health Egypt, LLC"
type input "[US_STATE][GEOGRAPHIC_DATA], [GEOGRAPHIC_DATA]"
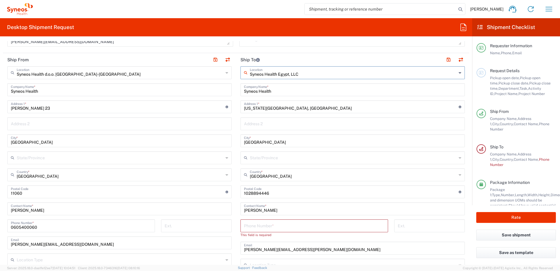
type input "Syneos Health Egypt, LLC"
click at [341, 109] on input "[US_STATE][GEOGRAPHIC_DATA], [GEOGRAPHIC_DATA]" at bounding box center [351, 106] width 215 height 10
drag, startPoint x: 351, startPoint y: 109, endPoint x: 231, endPoint y: 109, distance: 120.2
click at [231, 109] on div "Ship From Syneos Health d.o.o. [GEOGRAPHIC_DATA]-[GEOGRAPHIC_DATA] Location Syn…" at bounding box center [236, 195] width 467 height 284
paste input "[STREET_ADDRESS]."
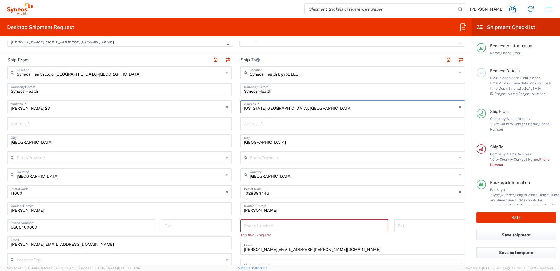
type input "[STREET_ADDRESS]."
click at [393, 156] on input "text" at bounding box center [353, 157] width 207 height 10
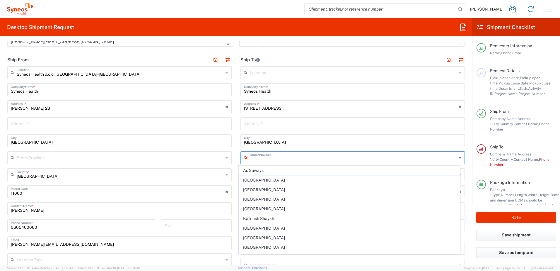
click at [271, 143] on input "[GEOGRAPHIC_DATA]" at bounding box center [352, 140] width 217 height 10
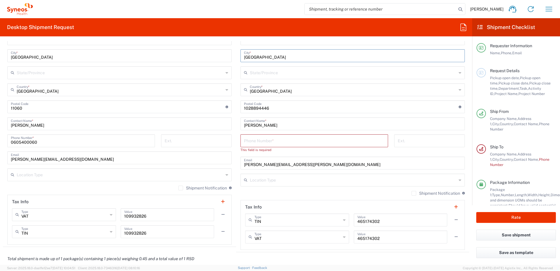
scroll to position [322, 0]
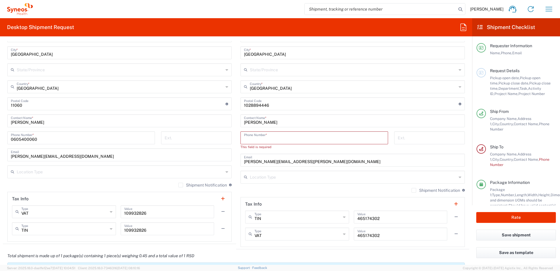
click at [280, 139] on input "tel" at bounding box center [314, 137] width 141 height 10
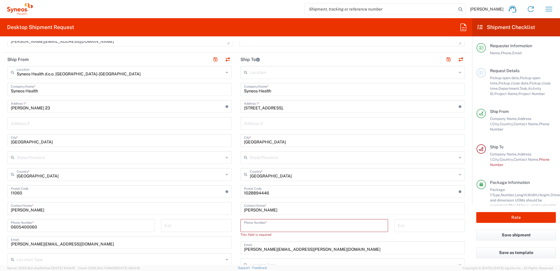
scroll to position [234, 0]
click at [312, 108] on input "[STREET_ADDRESS]." at bounding box center [351, 106] width 215 height 10
click at [310, 108] on input "[STREET_ADDRESS]." at bounding box center [351, 106] width 215 height 10
click at [307, 107] on input "[STREET_ADDRESS]." at bounding box center [351, 106] width 215 height 10
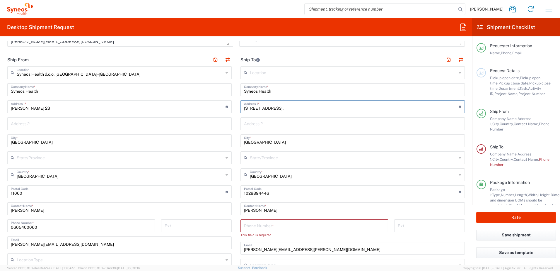
click at [307, 107] on input "[STREET_ADDRESS]." at bounding box center [351, 106] width 215 height 10
click at [249, 144] on input "[GEOGRAPHIC_DATA]" at bounding box center [352, 140] width 217 height 10
click at [70, 93] on input "Syneos Health" at bounding box center [119, 89] width 217 height 10
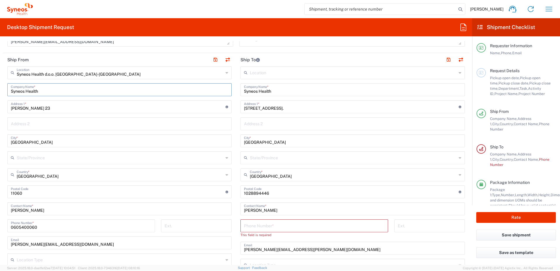
type input "Syneos Health"
type input "Syneos Health d.o.o. [GEOGRAPHIC_DATA]"
click at [59, 73] on input "text" at bounding box center [120, 72] width 207 height 10
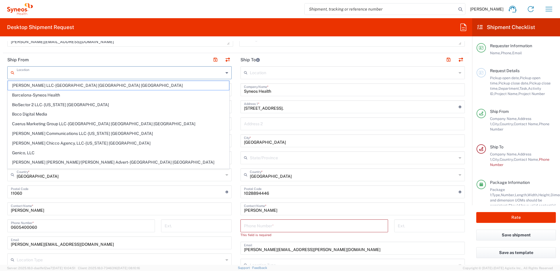
click at [83, 75] on input "text" at bounding box center [120, 72] width 207 height 10
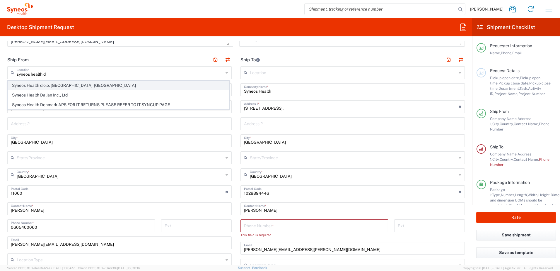
click at [55, 85] on span "Syneos Health d.o.o. [GEOGRAPHIC_DATA]-[GEOGRAPHIC_DATA]" at bounding box center [118, 85] width 221 height 9
type input "Syneos Health d.o.o. [GEOGRAPHIC_DATA]-[GEOGRAPHIC_DATA]"
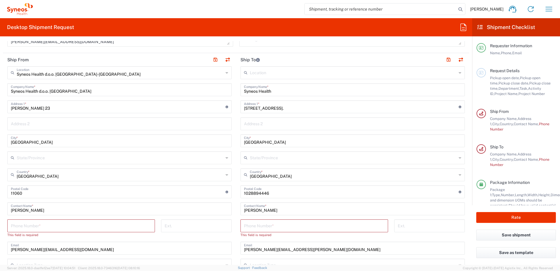
click at [57, 225] on input "tel" at bounding box center [81, 225] width 141 height 10
type input "0605400060"
type input "[PERSON_NAME][EMAIL_ADDRESS][DOMAIN_NAME]"
type input "[GEOGRAPHIC_DATA]"
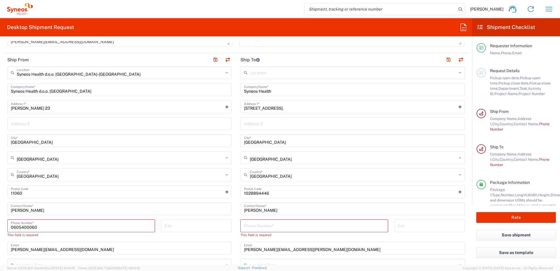
type input "[PERSON_NAME]"
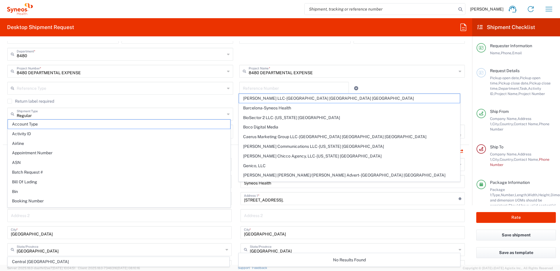
scroll to position [119, 0]
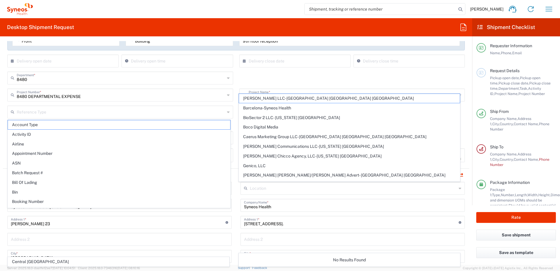
click at [188, 12] on div "[PERSON_NAME] Home Shipment estimator Shipment tracking Desktop shipment reques…" at bounding box center [295, 9] width 525 height 14
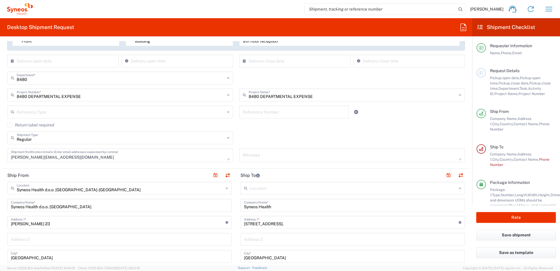
click at [188, 12] on div "[PERSON_NAME] Home Shipment estimator Shipment tracking Desktop shipment reques…" at bounding box center [295, 9] width 525 height 14
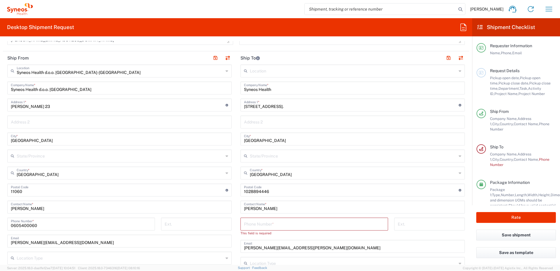
scroll to position [266, 0]
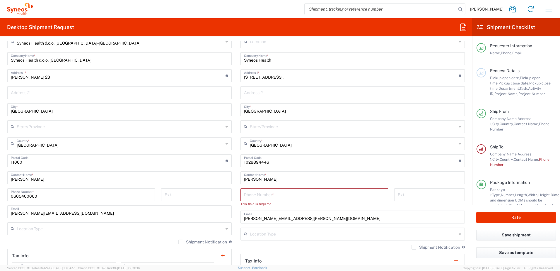
click at [267, 200] on div "Phone Number *" at bounding box center [315, 194] width 148 height 13
paste input "00201011561515"
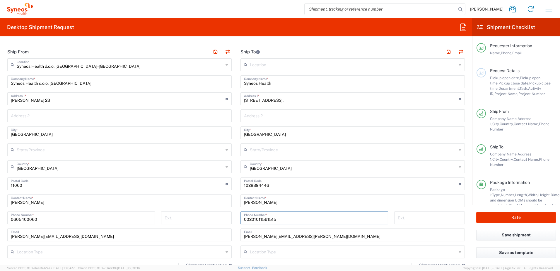
scroll to position [207, 0]
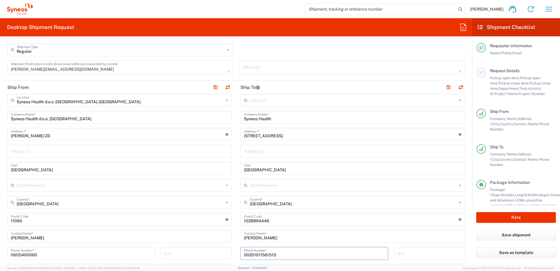
type input "00201011561515"
click at [310, 138] on input "[STREET_ADDRESS]." at bounding box center [351, 134] width 215 height 10
click at [309, 135] on input "[STREET_ADDRESS]." at bounding box center [351, 134] width 215 height 10
click at [250, 220] on input "undefined" at bounding box center [351, 219] width 215 height 10
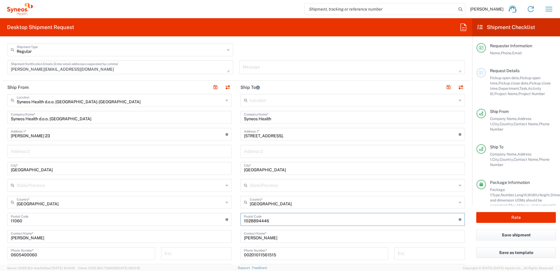
click at [250, 220] on input "undefined" at bounding box center [351, 219] width 215 height 10
paste input "11843"
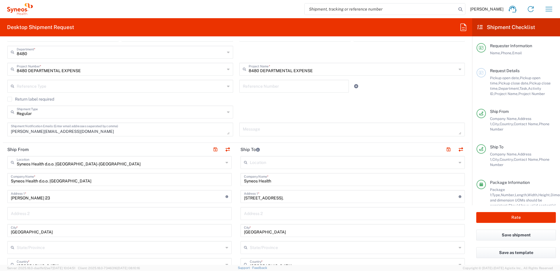
scroll to position [119, 0]
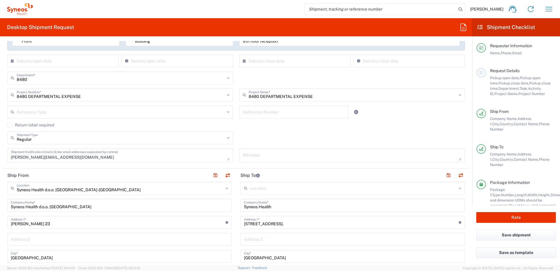
type input "11843"
click at [294, 187] on input "text" at bounding box center [353, 188] width 207 height 10
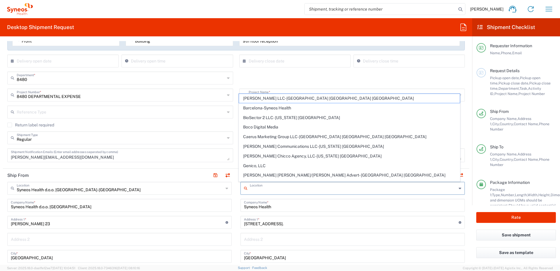
click at [308, 204] on input "Syneos Health" at bounding box center [352, 205] width 217 height 10
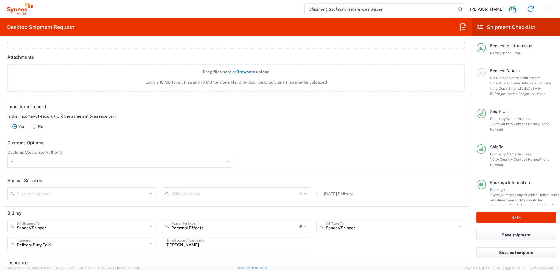
scroll to position [772, 0]
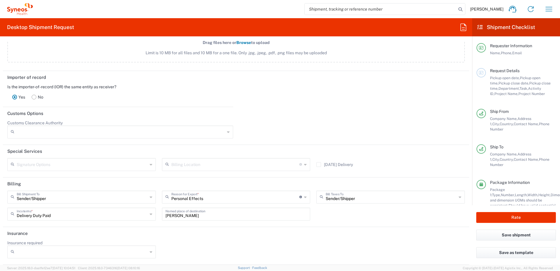
click at [203, 212] on input "[PERSON_NAME]" at bounding box center [237, 213] width 142 height 10
drag, startPoint x: 206, startPoint y: 214, endPoint x: 134, endPoint y: 214, distance: 72.4
click at [134, 214] on div "Sender/[PERSON_NAME] Shipment To Sender/Shipper Recipient Account Third Party A…" at bounding box center [236, 207] width 464 height 34
click at [188, 237] on header "Insurance" at bounding box center [236, 233] width 467 height 13
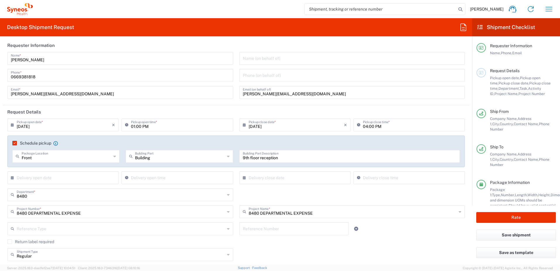
scroll to position [0, 0]
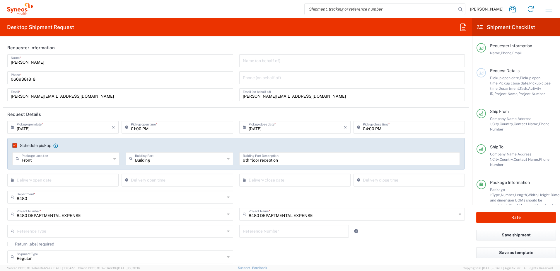
click at [305, 97] on input "[PERSON_NAME][EMAIL_ADDRESS][DOMAIN_NAME]" at bounding box center [352, 94] width 219 height 10
type input "ivana.miletic@syneoshealth."
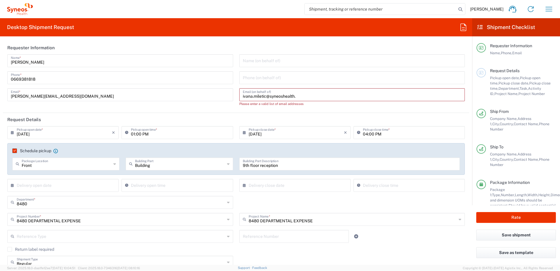
drag, startPoint x: 292, startPoint y: 98, endPoint x: 191, endPoint y: 96, distance: 101.4
click at [198, 102] on div "[PERSON_NAME] Name * [PHONE_NUMBER] Phone * [PERSON_NAME][EMAIL_ADDRESS][DOMAIN…" at bounding box center [236, 82] width 464 height 56
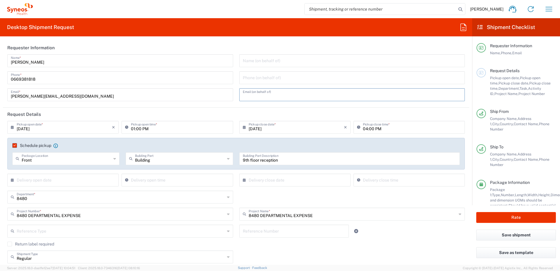
click at [193, 111] on header "Request Details" at bounding box center [236, 114] width 467 height 13
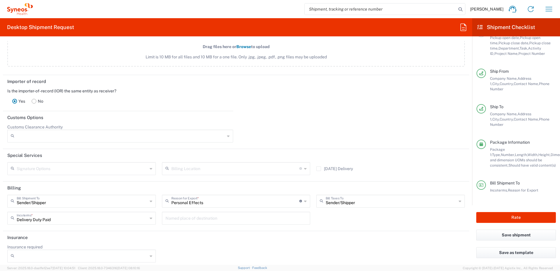
scroll to position [772, 0]
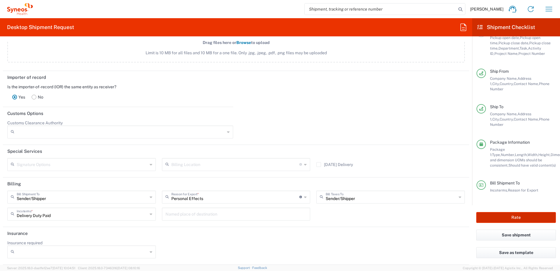
click at [523, 220] on button "Rate" at bounding box center [517, 217] width 80 height 11
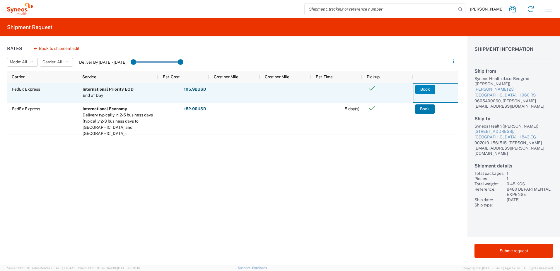
click at [424, 86] on button "Book" at bounding box center [426, 89] width 20 height 9
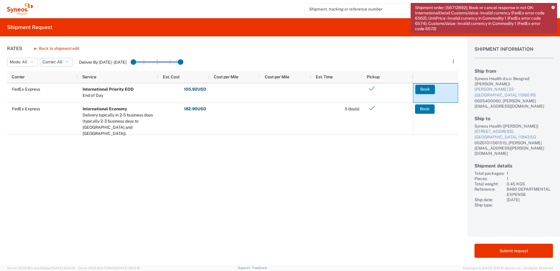
click at [66, 61] on button "Carrier: All" at bounding box center [56, 62] width 33 height 9
click at [30, 63] on icon "button" at bounding box center [31, 62] width 3 height 4
click at [242, 53] on div "Rates Back to shipment edit Mode: All All SMAL Carrier: All All FedEx Express D…" at bounding box center [229, 150] width 458 height 228
click at [39, 48] on button "Back to shipment edit" at bounding box center [56, 48] width 55 height 10
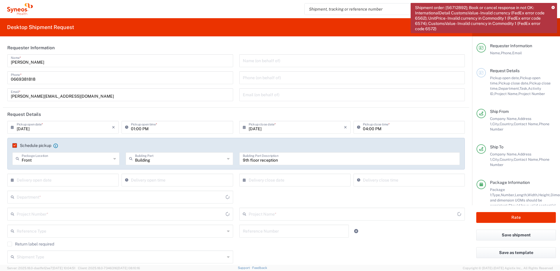
type input "8480 DEPARTMENTAL EXPENSE"
type input "Envelope"
type input "8480"
click at [13, 179] on icon at bounding box center [14, 179] width 6 height 9
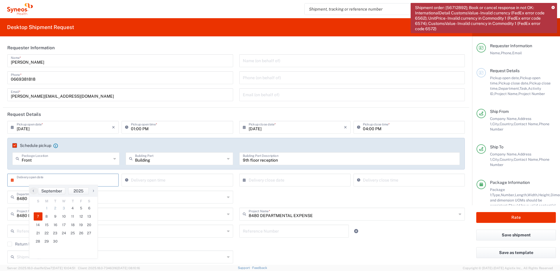
click at [39, 216] on span "7" at bounding box center [38, 216] width 9 height 8
type input "[DATE]"
click at [240, 179] on div "× Delivery close date" at bounding box center [294, 179] width 111 height 13
click at [243, 181] on icon at bounding box center [246, 179] width 6 height 9
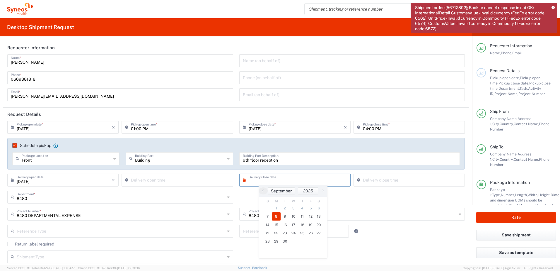
click at [278, 216] on span "8" at bounding box center [276, 216] width 9 height 8
type input "[DATE]"
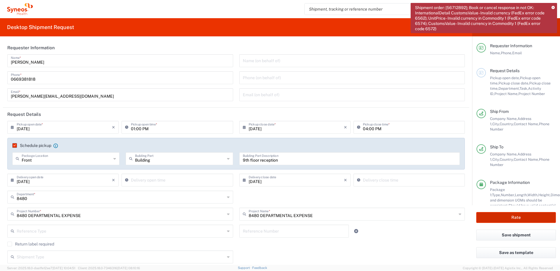
click at [520, 220] on button "Rate" at bounding box center [517, 217] width 80 height 11
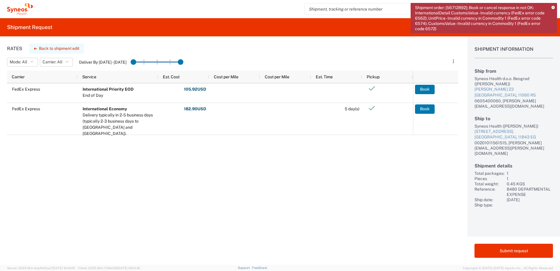
click at [47, 47] on button "Back to shipment edit" at bounding box center [56, 48] width 55 height 10
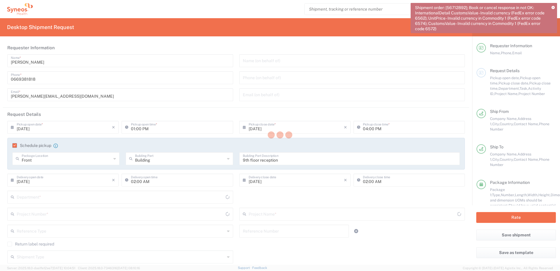
type input "8480"
type input "8480 DEPARTMENTAL EXPENSE"
type input "Envelope"
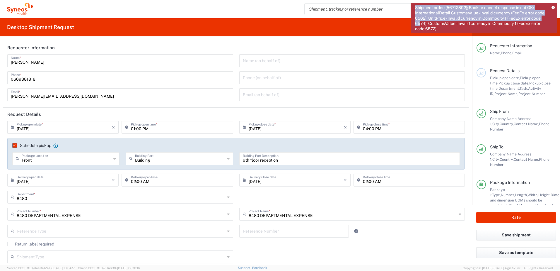
drag, startPoint x: 421, startPoint y: 23, endPoint x: 413, endPoint y: 6, distance: 19.5
click at [413, 6] on div "Shipment order: [56712892]; Book or cancel response in not OK: InternationalDet…" at bounding box center [484, 18] width 147 height 30
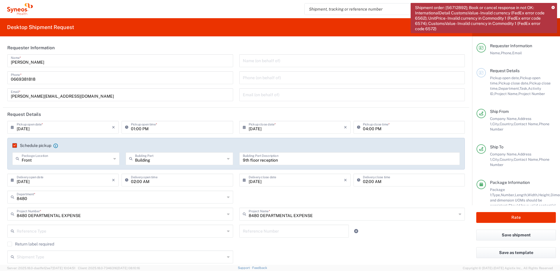
drag, startPoint x: 423, startPoint y: 15, endPoint x: 482, endPoint y: 27, distance: 60.4
click at [488, 29] on span "Shipment order: [56712892]; Book or cancel response in not OK: InternationalDet…" at bounding box center [481, 18] width 132 height 26
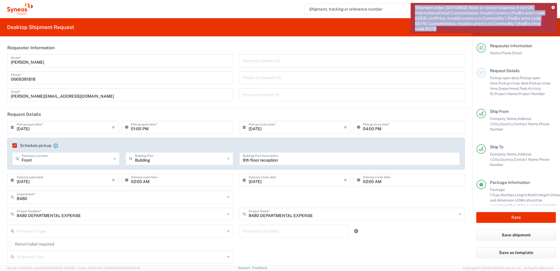
drag, startPoint x: 426, startPoint y: 26, endPoint x: 416, endPoint y: 5, distance: 23.9
click at [416, 5] on span "Shipment order: [56712892]; Book or cancel response in not OK: InternationalDet…" at bounding box center [481, 18] width 132 height 26
copy span "Shipment order: [56712892]; Book or cancel response in not OK: InternationalDet…"
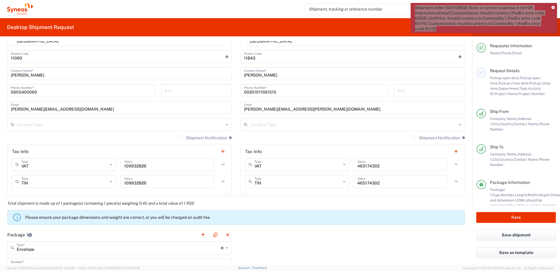
scroll to position [381, 0]
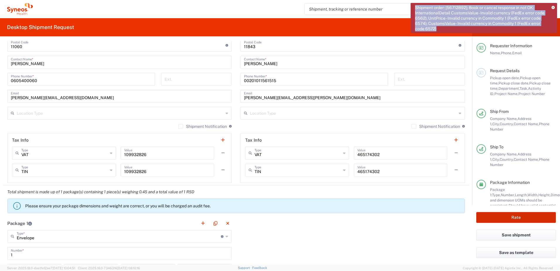
click at [521, 216] on button "Rate" at bounding box center [517, 217] width 80 height 11
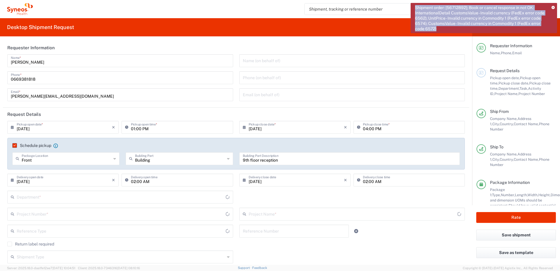
type input "[GEOGRAPHIC_DATA]"
type input "8480"
type input "8480 DEPARTMENTAL EXPENSE"
type input "Delivery Duty Paid"
type input "8480 DEPARTMENTAL EXPENSE"
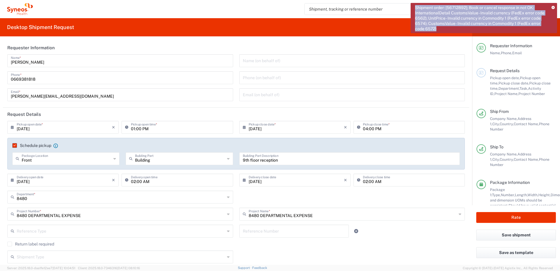
type input "Envelope"
type input "[GEOGRAPHIC_DATA]"
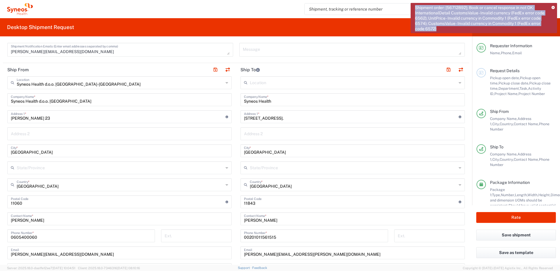
scroll to position [176, 0]
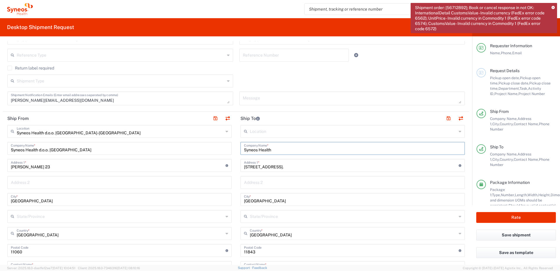
click at [279, 152] on input "Syneos Health" at bounding box center [352, 148] width 217 height 10
click at [279, 151] on input "Syneos Health" at bounding box center [352, 148] width 217 height 10
click at [300, 147] on input "Syneos Health [GEOGRAPHIC_DATA]" at bounding box center [352, 148] width 217 height 10
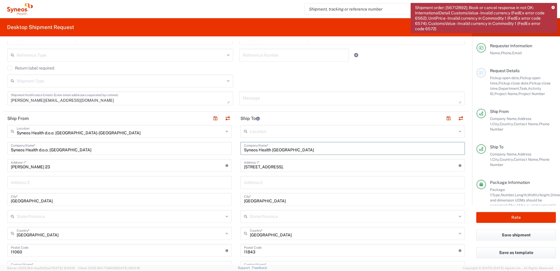
type input "Syneos Health [GEOGRAPHIC_DATA]"
click at [315, 184] on input "text" at bounding box center [352, 182] width 217 height 10
click at [258, 130] on input "text" at bounding box center [353, 131] width 207 height 10
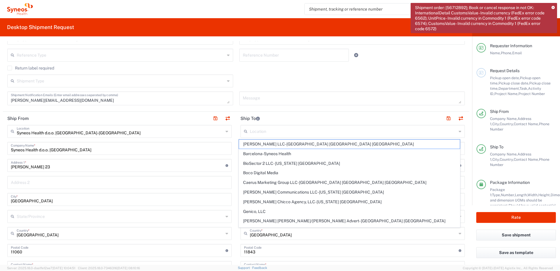
click at [236, 205] on main "Location [PERSON_NAME] LLC-[GEOGRAPHIC_DATA] [GEOGRAPHIC_DATA] [GEOGRAPHIC_DATA…" at bounding box center [352, 256] width 233 height 263
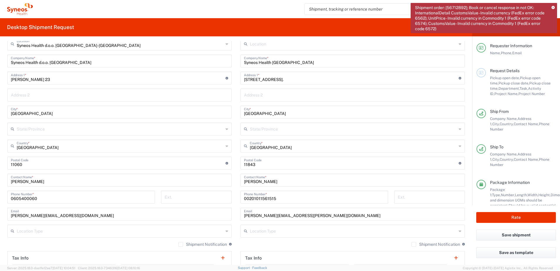
scroll to position [264, 0]
click at [246, 165] on input "undefined" at bounding box center [351, 162] width 215 height 10
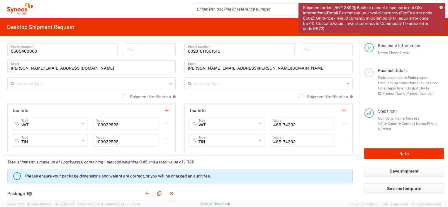
scroll to position [410, 0]
click at [411, 139] on div "Ship From Company Name, Address [GEOGRAPHIC_DATA], Contact Name, Phone Number" at bounding box center [403, 126] width 79 height 35
click at [406, 156] on button "Rate" at bounding box center [404, 154] width 80 height 11
